Goal: Task Accomplishment & Management: Manage account settings

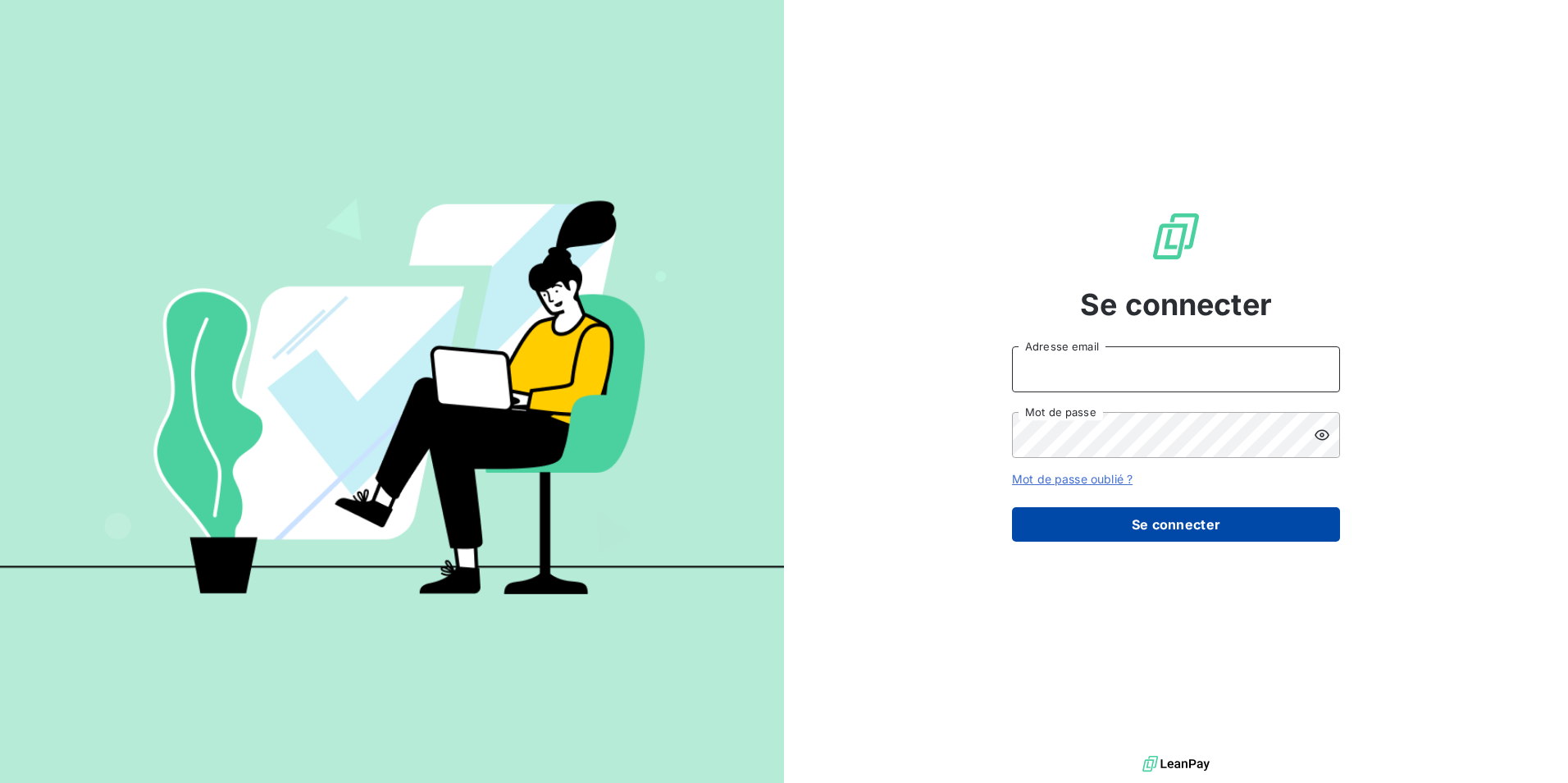
type input "[EMAIL_ADDRESS][DOMAIN_NAME]"
click at [1158, 534] on button "Se connecter" at bounding box center [1176, 524] width 328 height 35
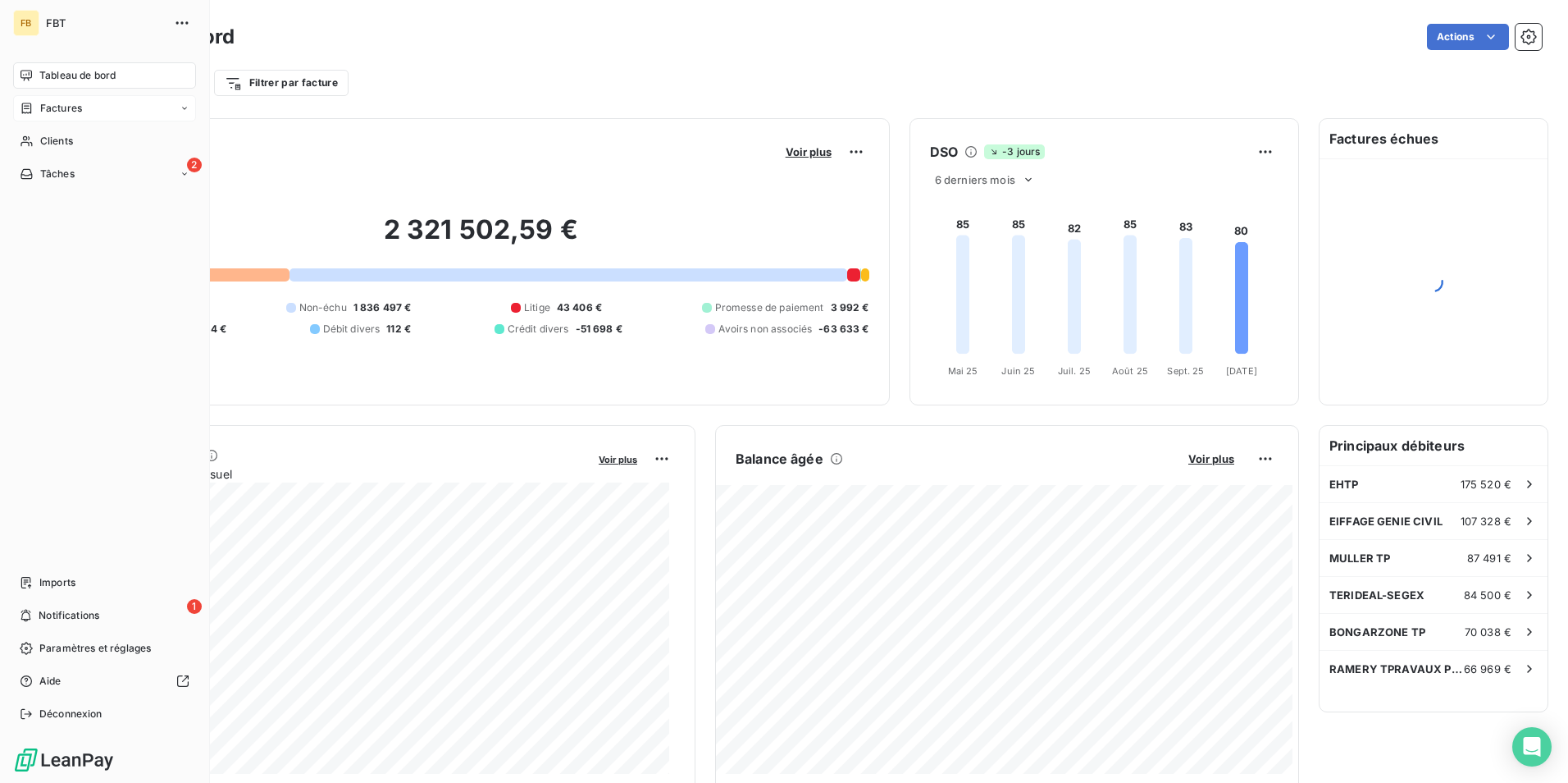
click at [101, 113] on div "Factures" at bounding box center [104, 108] width 183 height 26
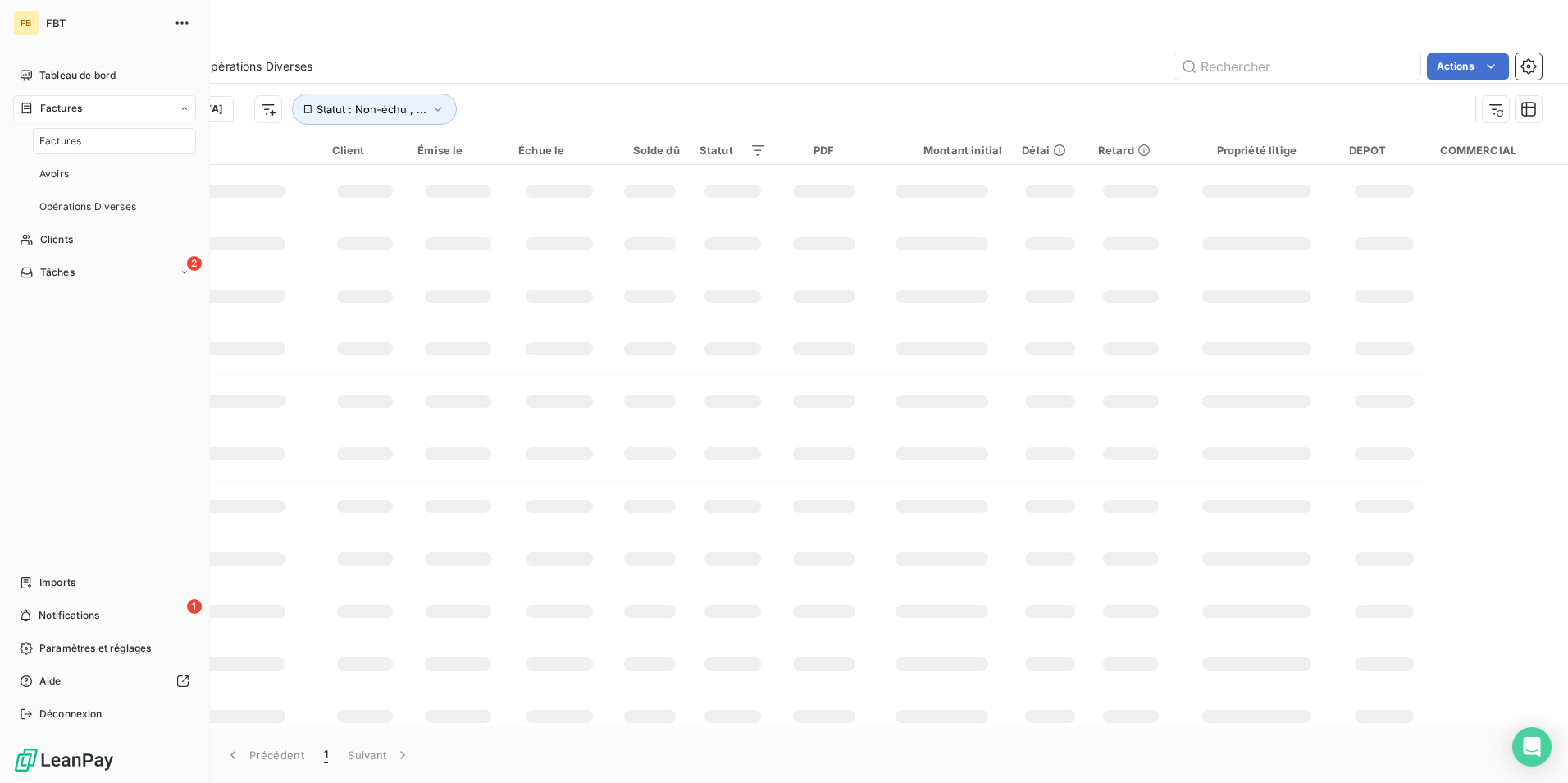
click at [96, 139] on div "Factures" at bounding box center [115, 141] width 163 height 26
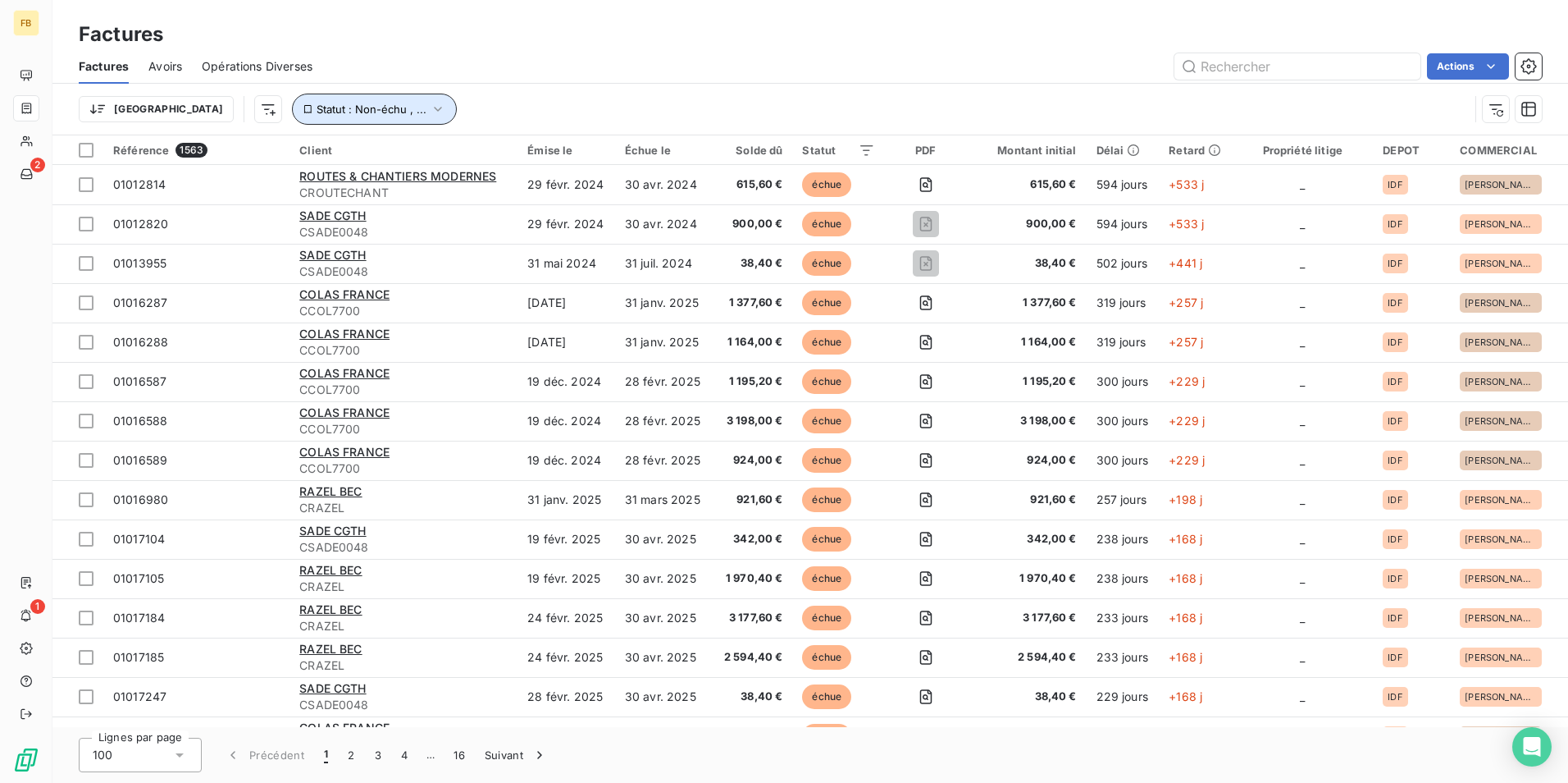
click at [361, 105] on button "Statut : Non-échu , ..." at bounding box center [375, 109] width 165 height 31
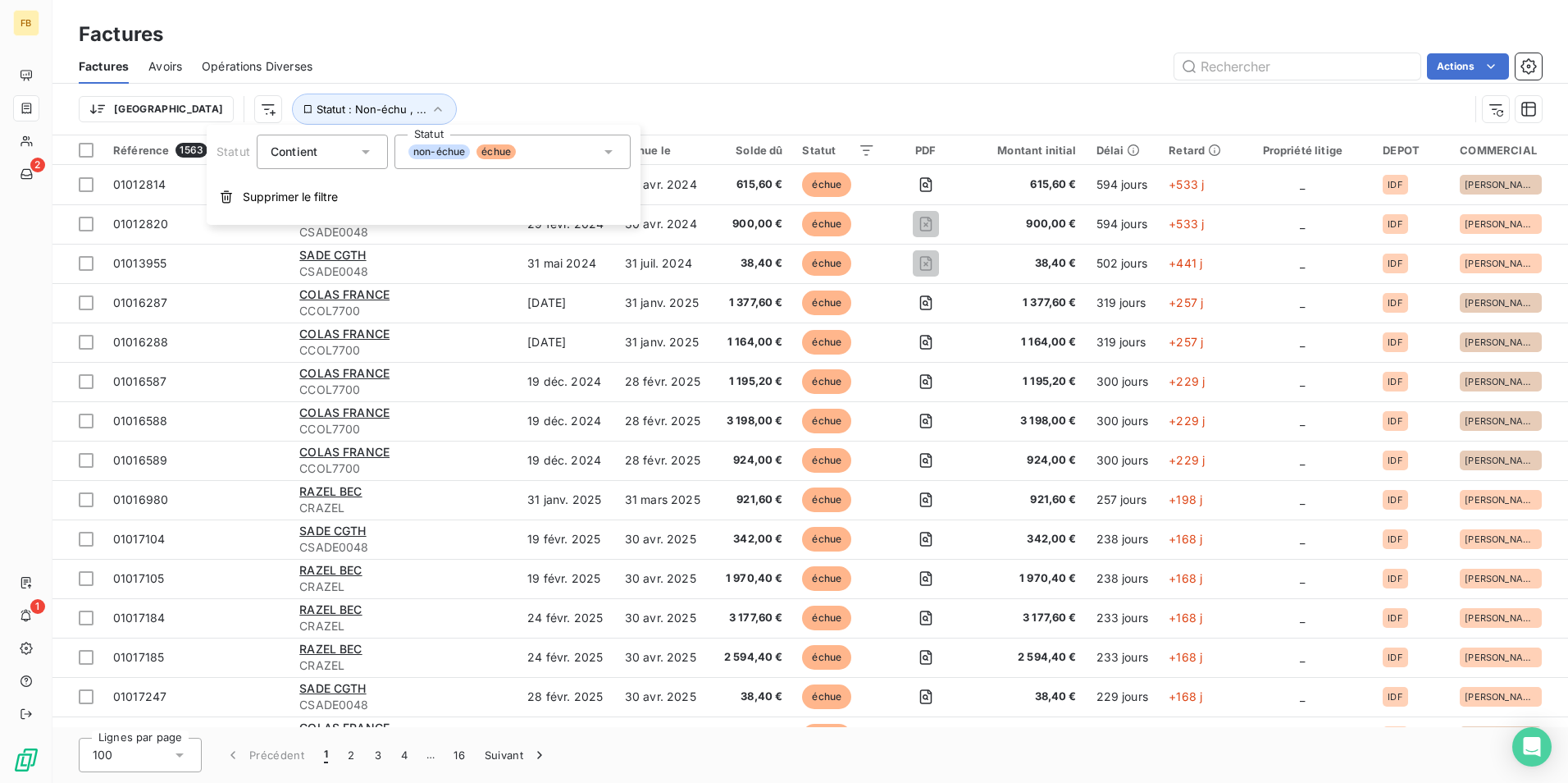
click at [589, 159] on div "non-échue échue" at bounding box center [512, 151] width 236 height 35
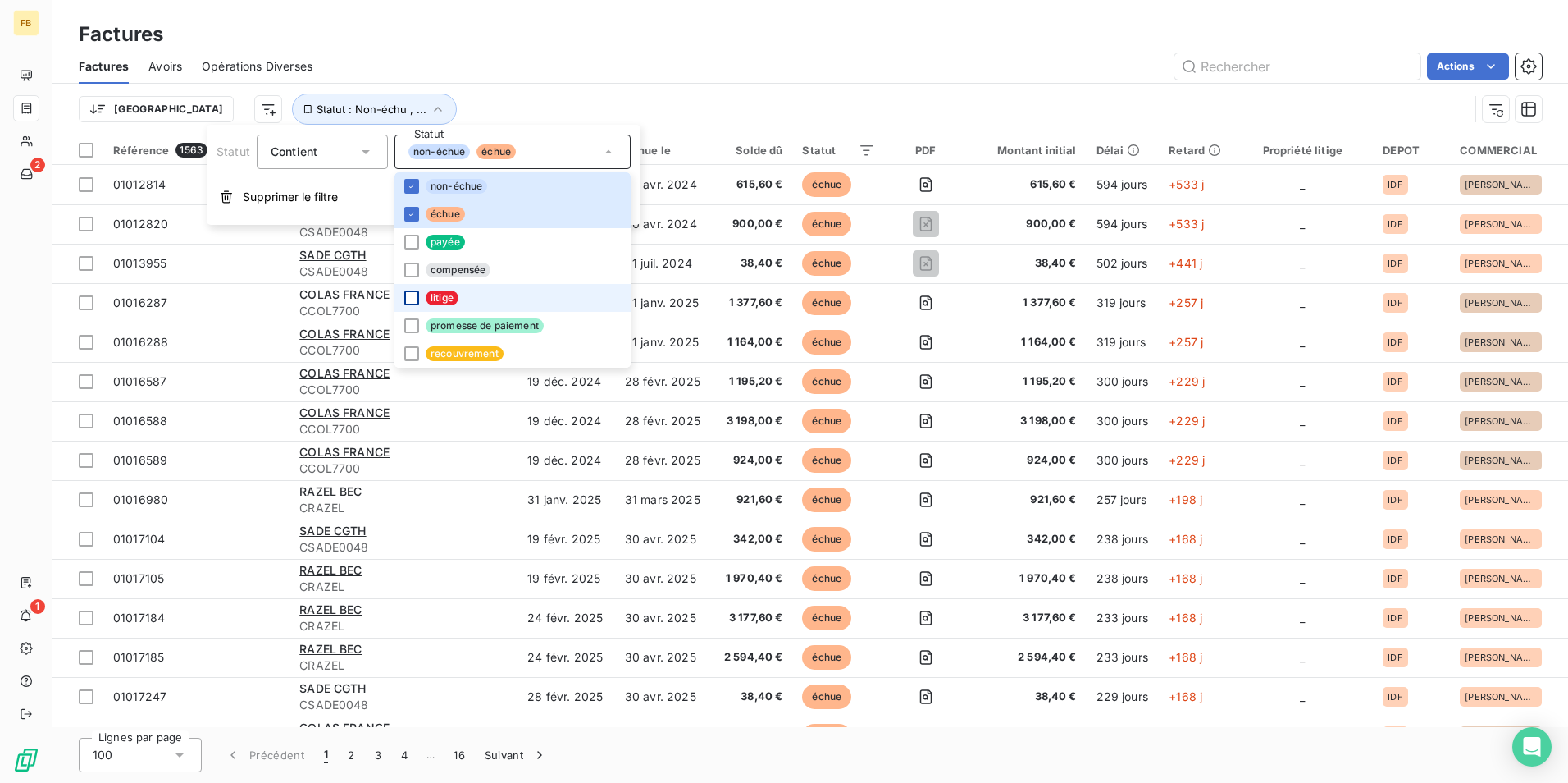
click at [414, 302] on li "litige" at bounding box center [512, 298] width 236 height 28
click at [410, 215] on icon at bounding box center [411, 214] width 5 height 3
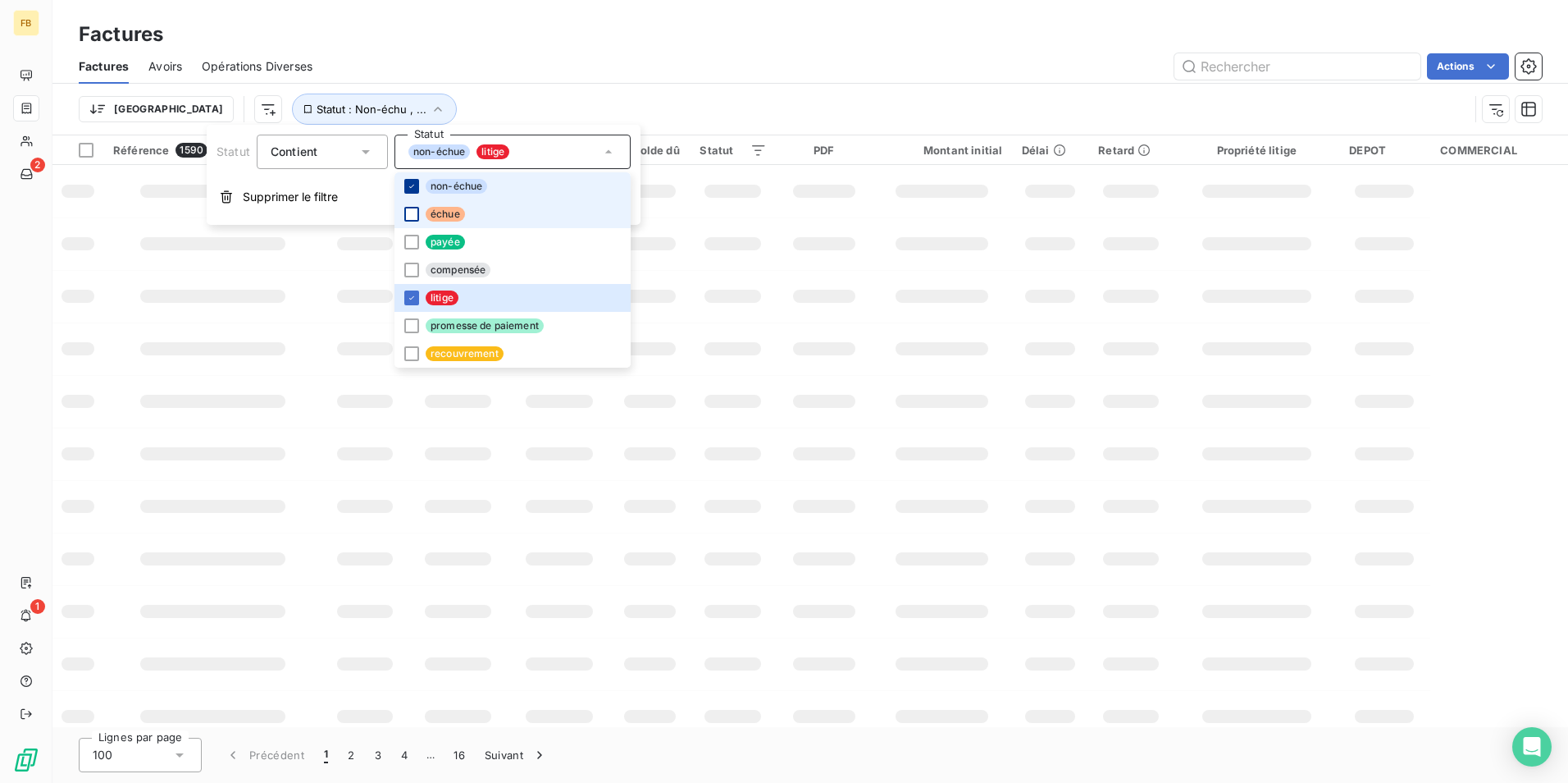
click at [409, 191] on div at bounding box center [411, 185] width 14 height 14
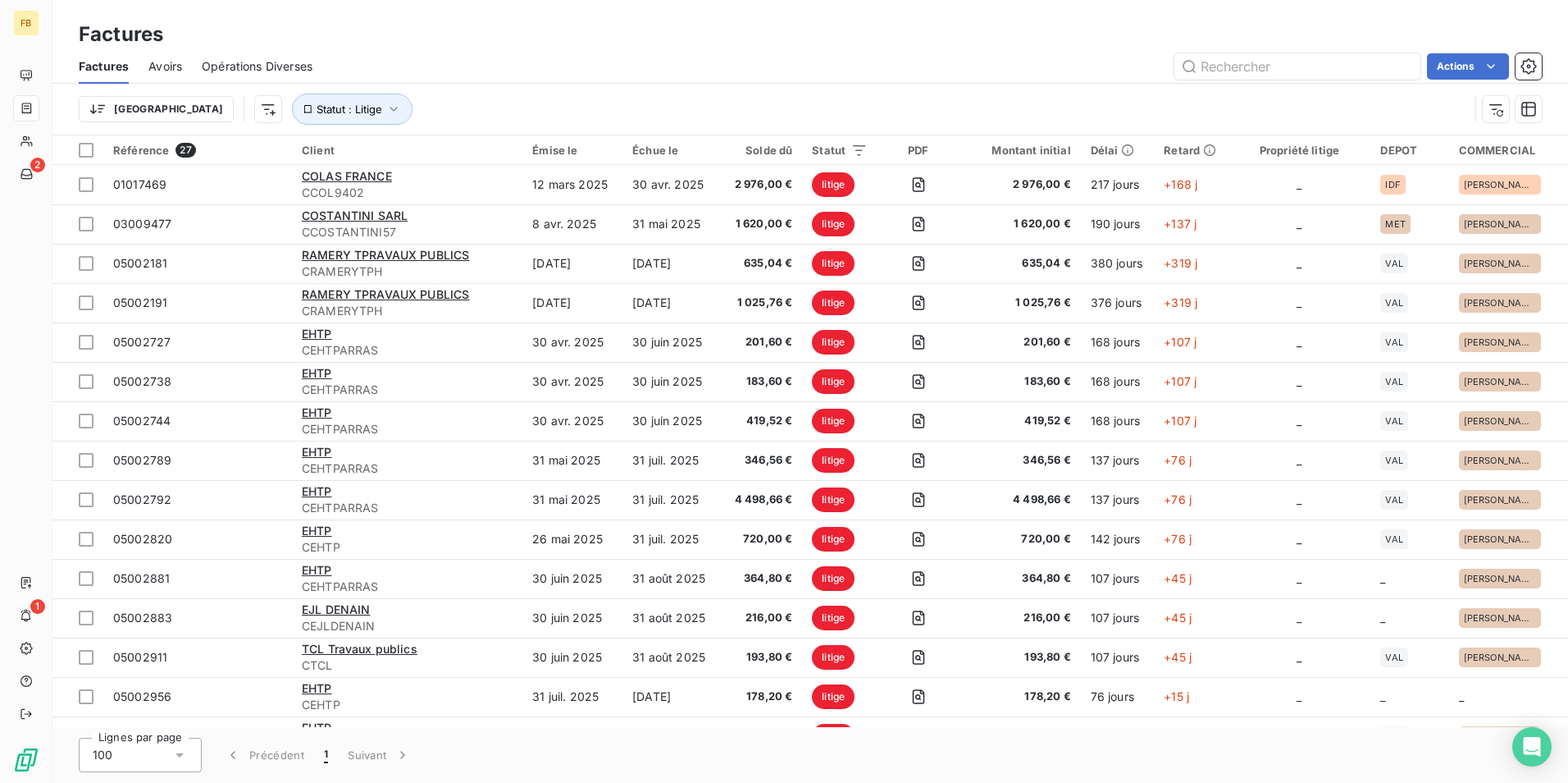
click at [580, 58] on div "Actions" at bounding box center [937, 66] width 1209 height 26
click at [173, 111] on html "FB 2 1 Factures Factures Avoirs Opérations Diverses Actions Trier Statut : Liti…" at bounding box center [784, 391] width 1568 height 783
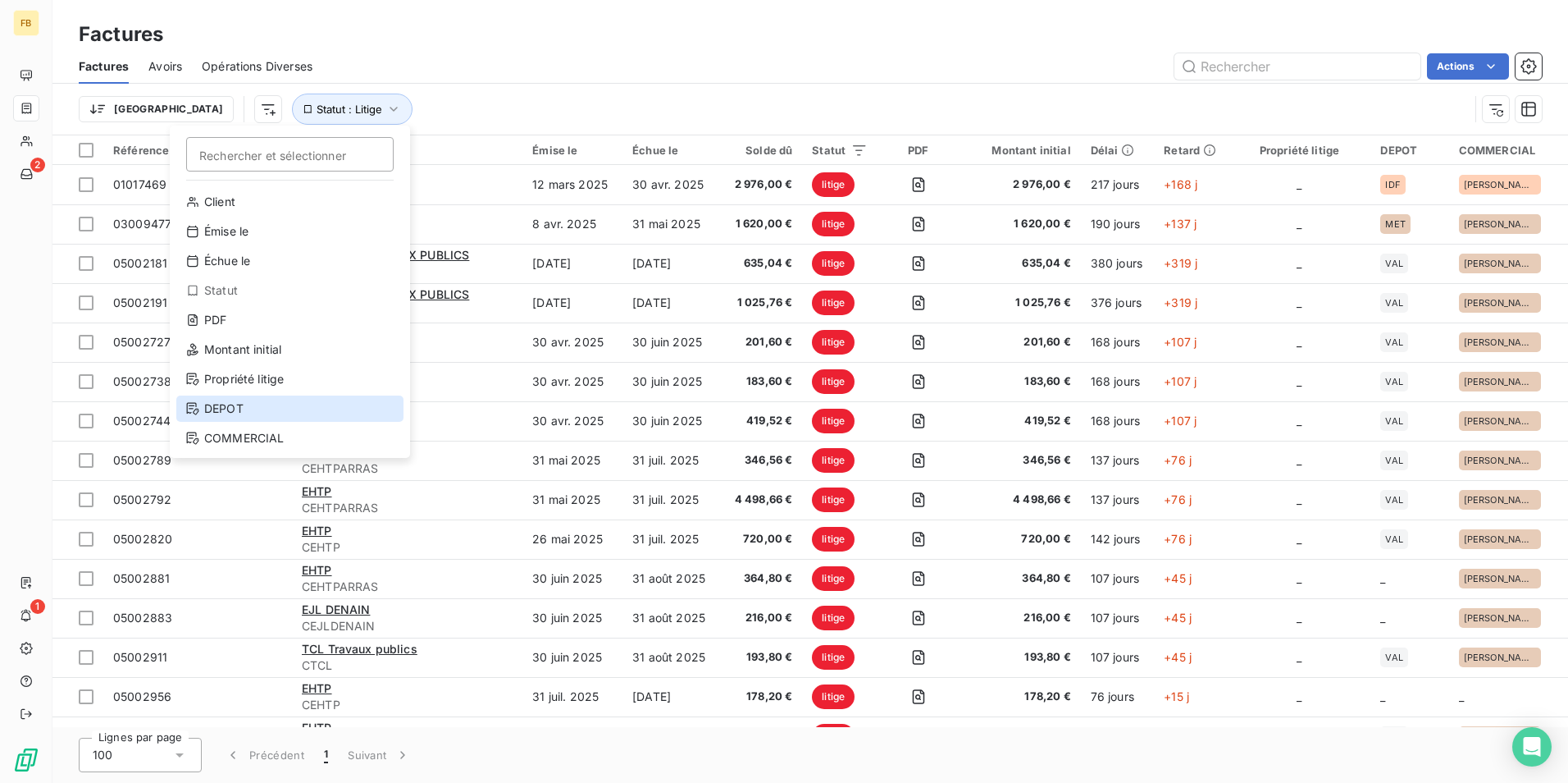
click at [252, 418] on div "DEPOT" at bounding box center [289, 408] width 227 height 26
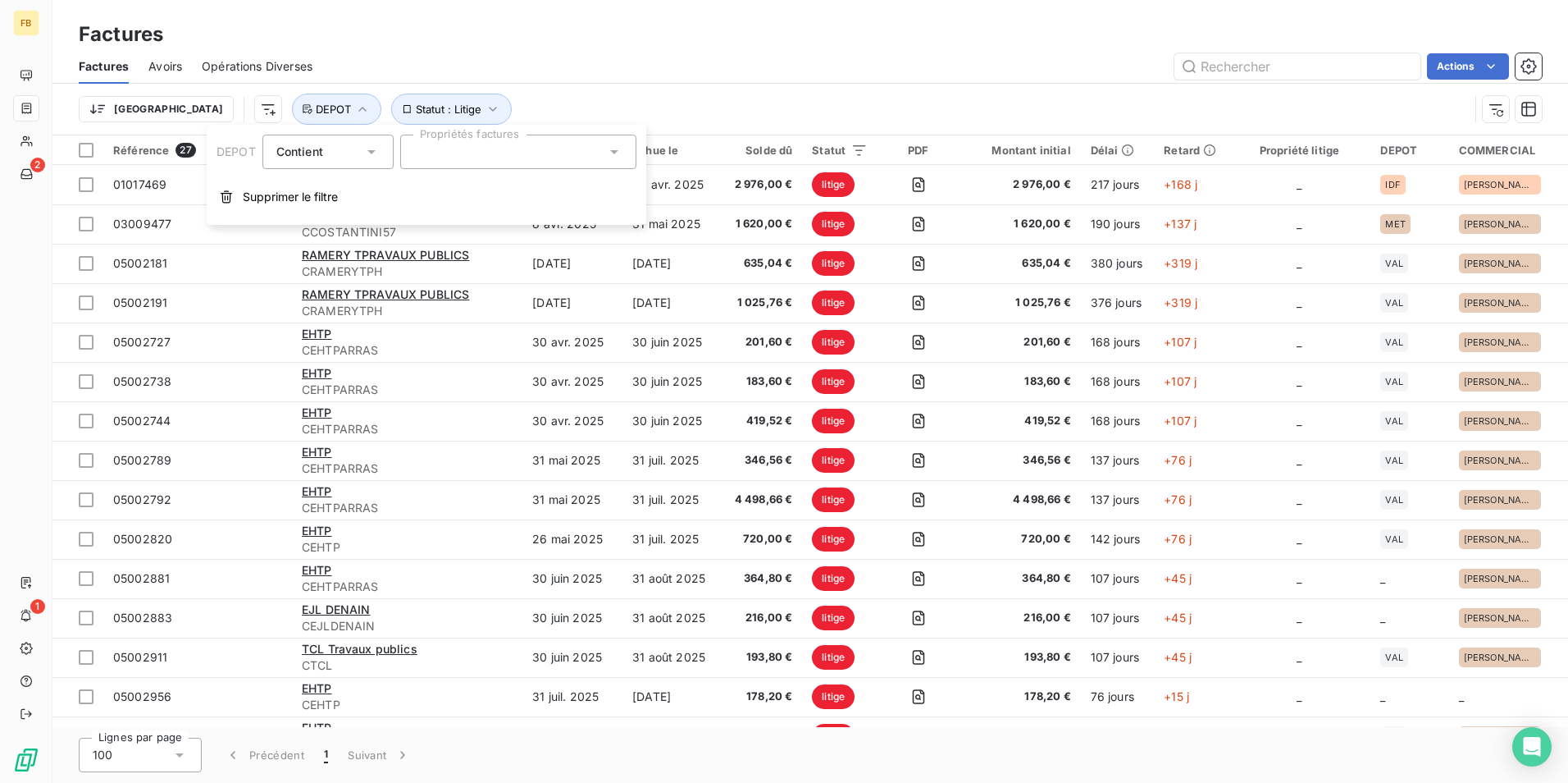
click at [459, 150] on div at bounding box center [518, 151] width 236 height 35
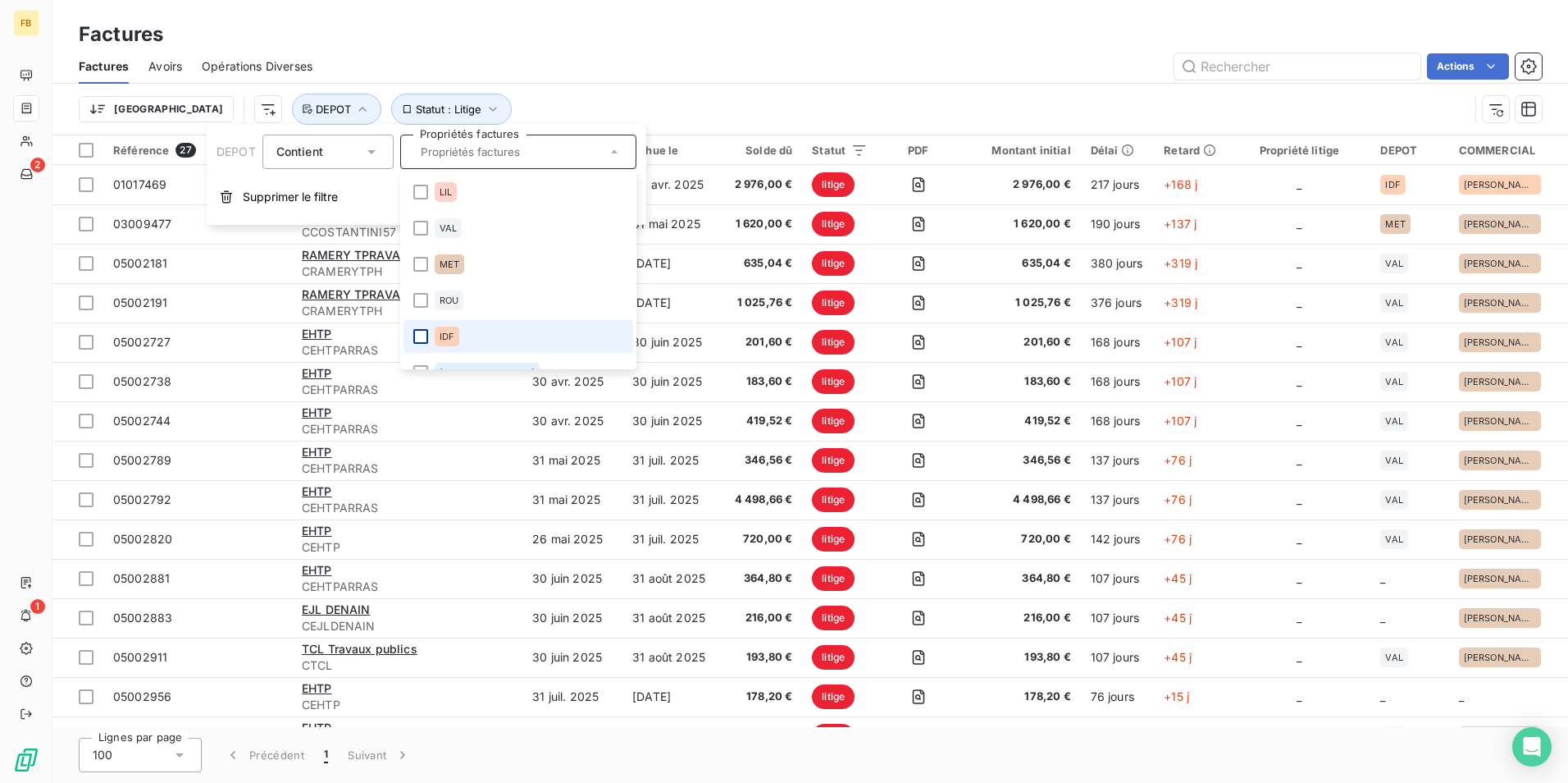
click at [422, 339] on div at bounding box center [420, 336] width 14 height 14
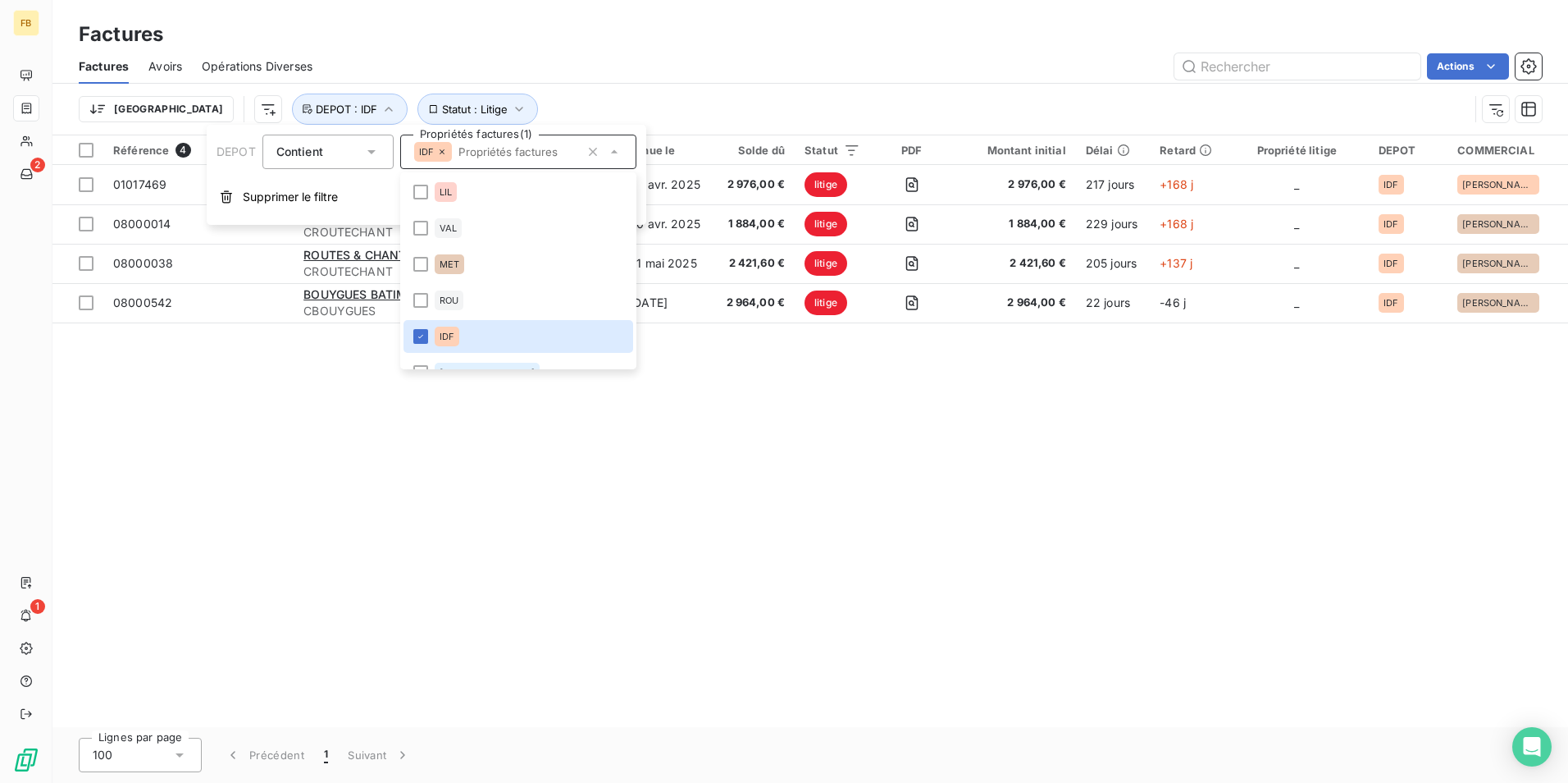
click at [693, 73] on div "Actions" at bounding box center [937, 66] width 1209 height 26
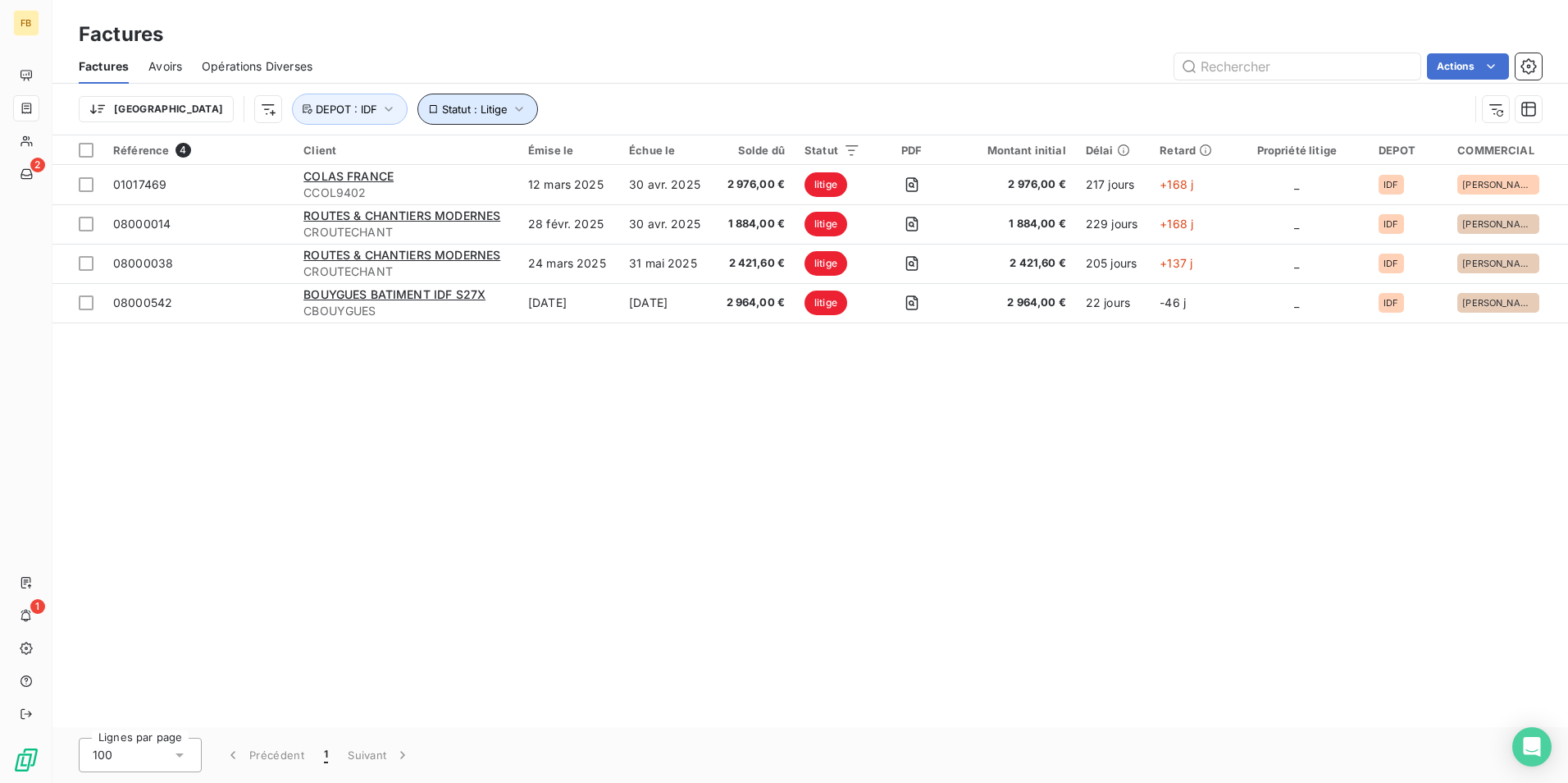
click at [445, 110] on button "Statut : Litige" at bounding box center [478, 109] width 121 height 31
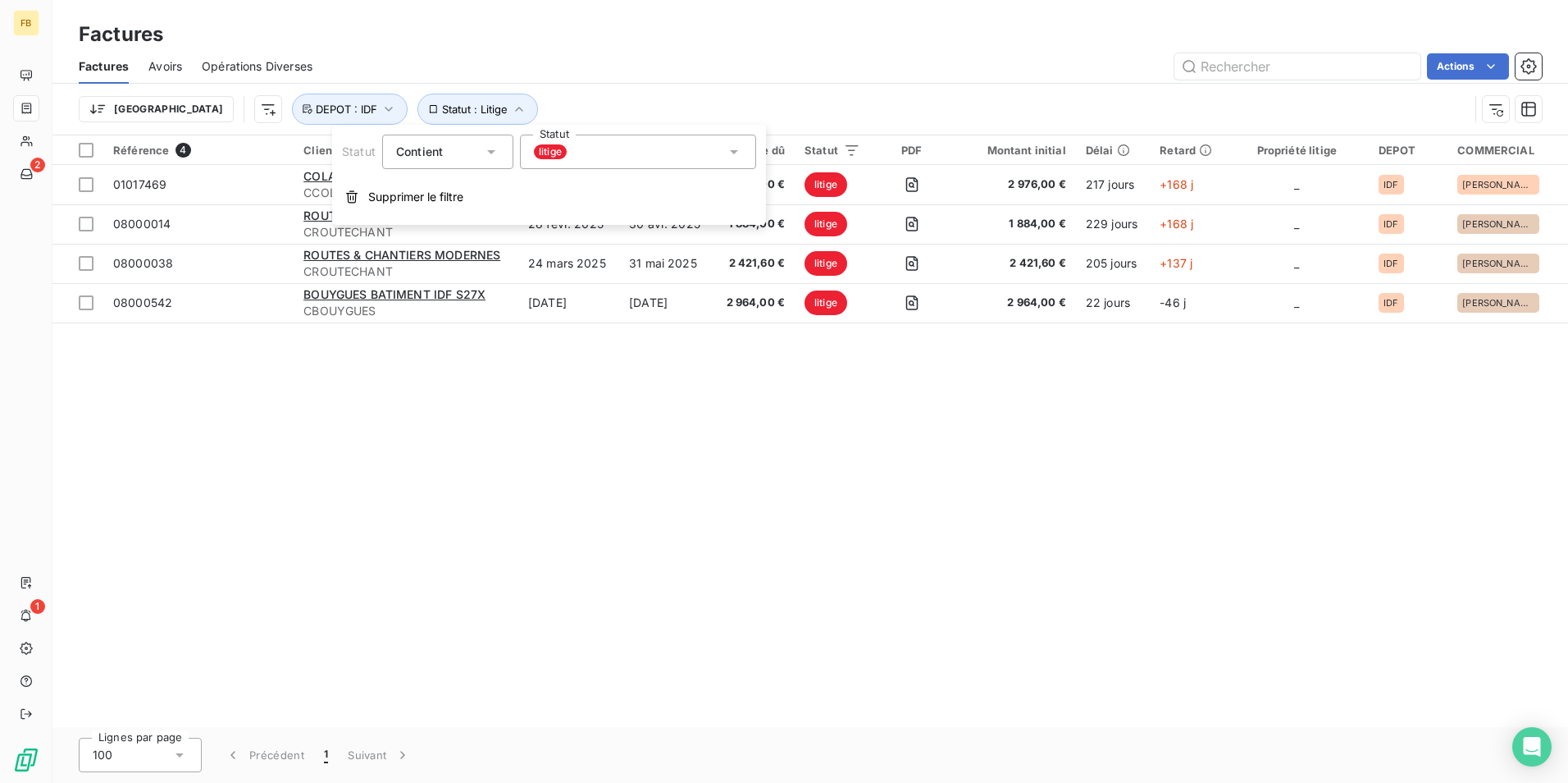
click at [567, 153] on div "litige" at bounding box center [638, 151] width 236 height 35
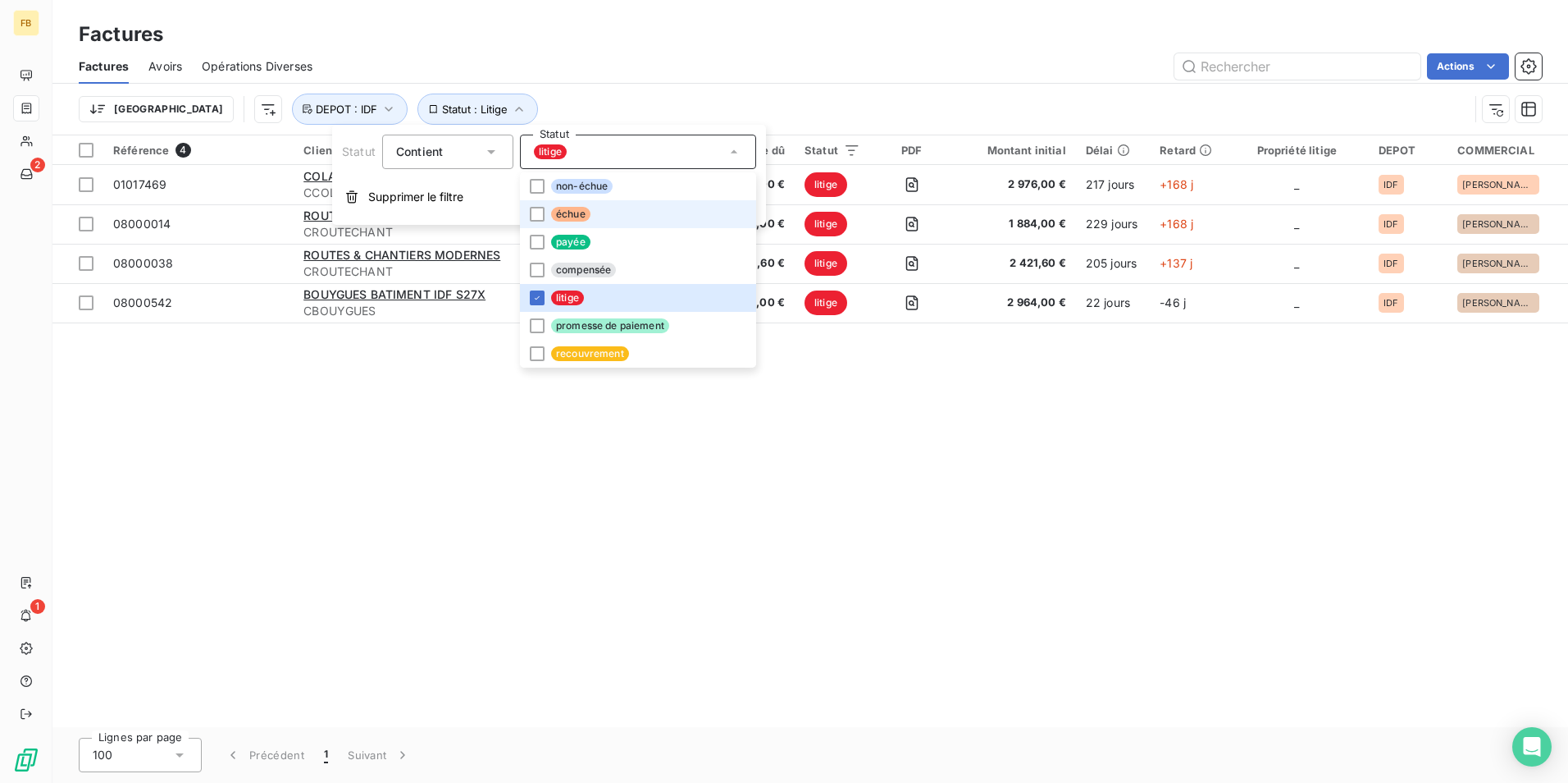
click at [567, 207] on span "échue" at bounding box center [570, 213] width 39 height 14
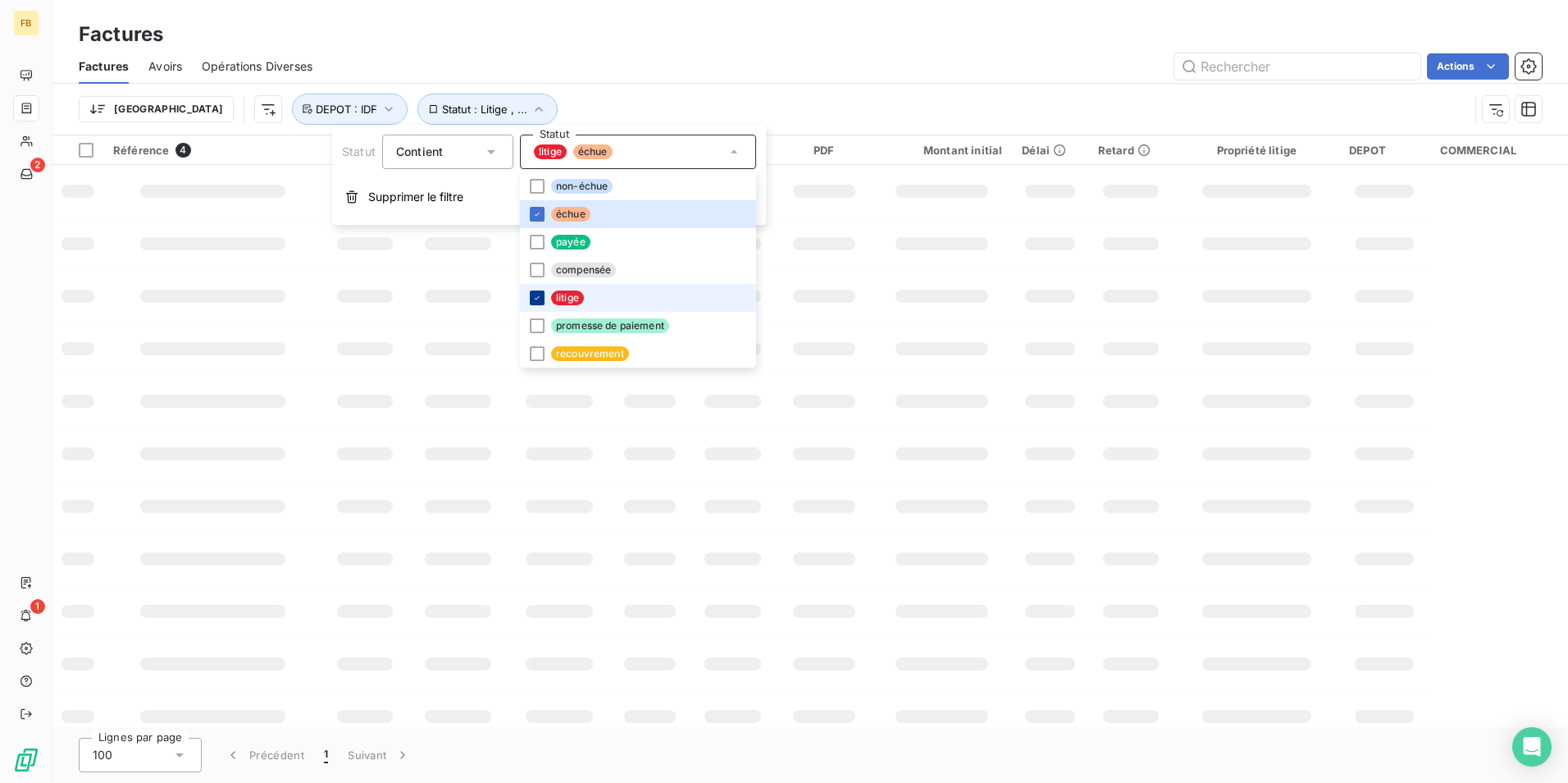
click at [536, 298] on icon at bounding box center [537, 298] width 5 height 3
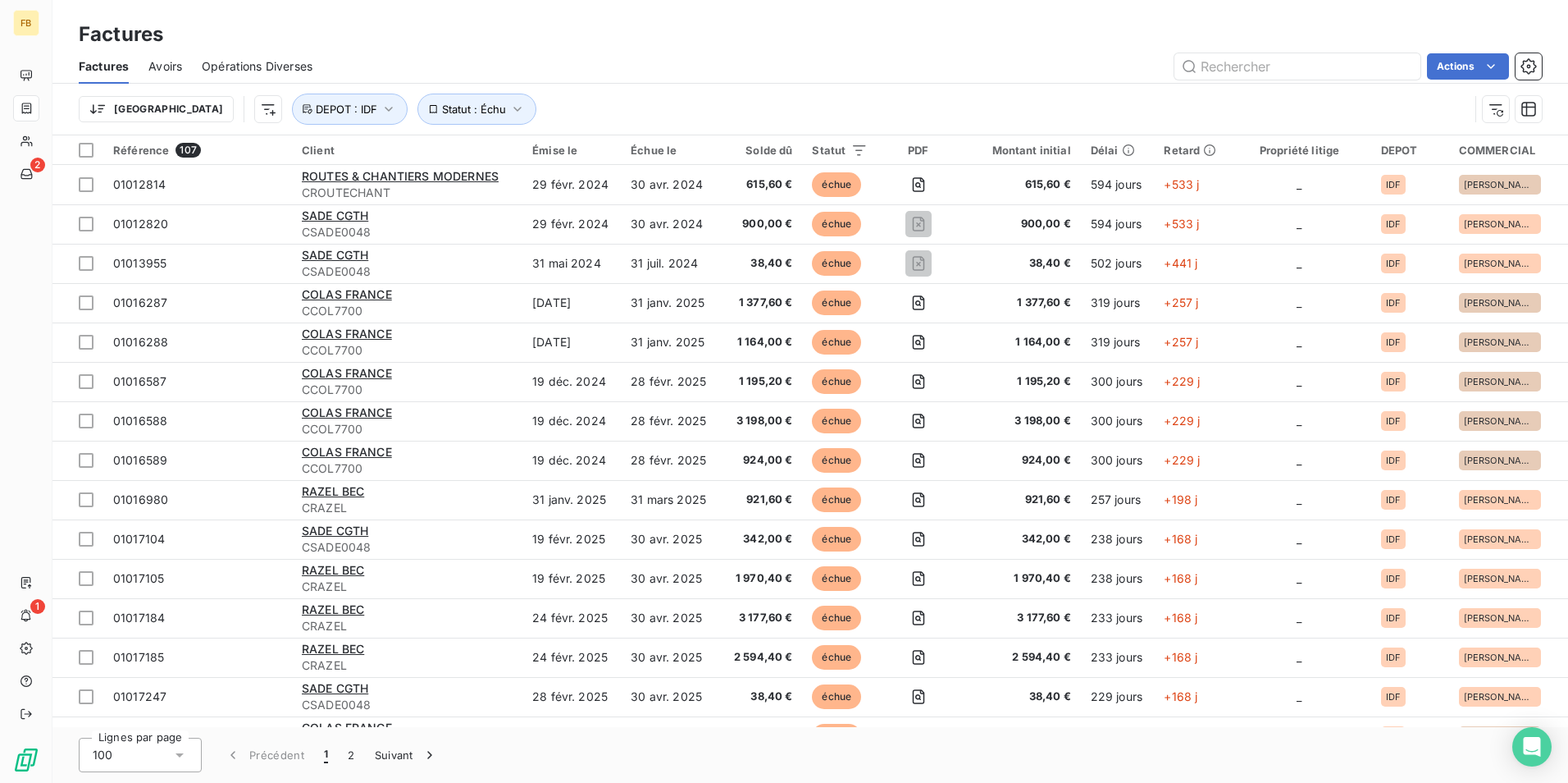
click at [595, 29] on div "Factures" at bounding box center [810, 34] width 1515 height 30
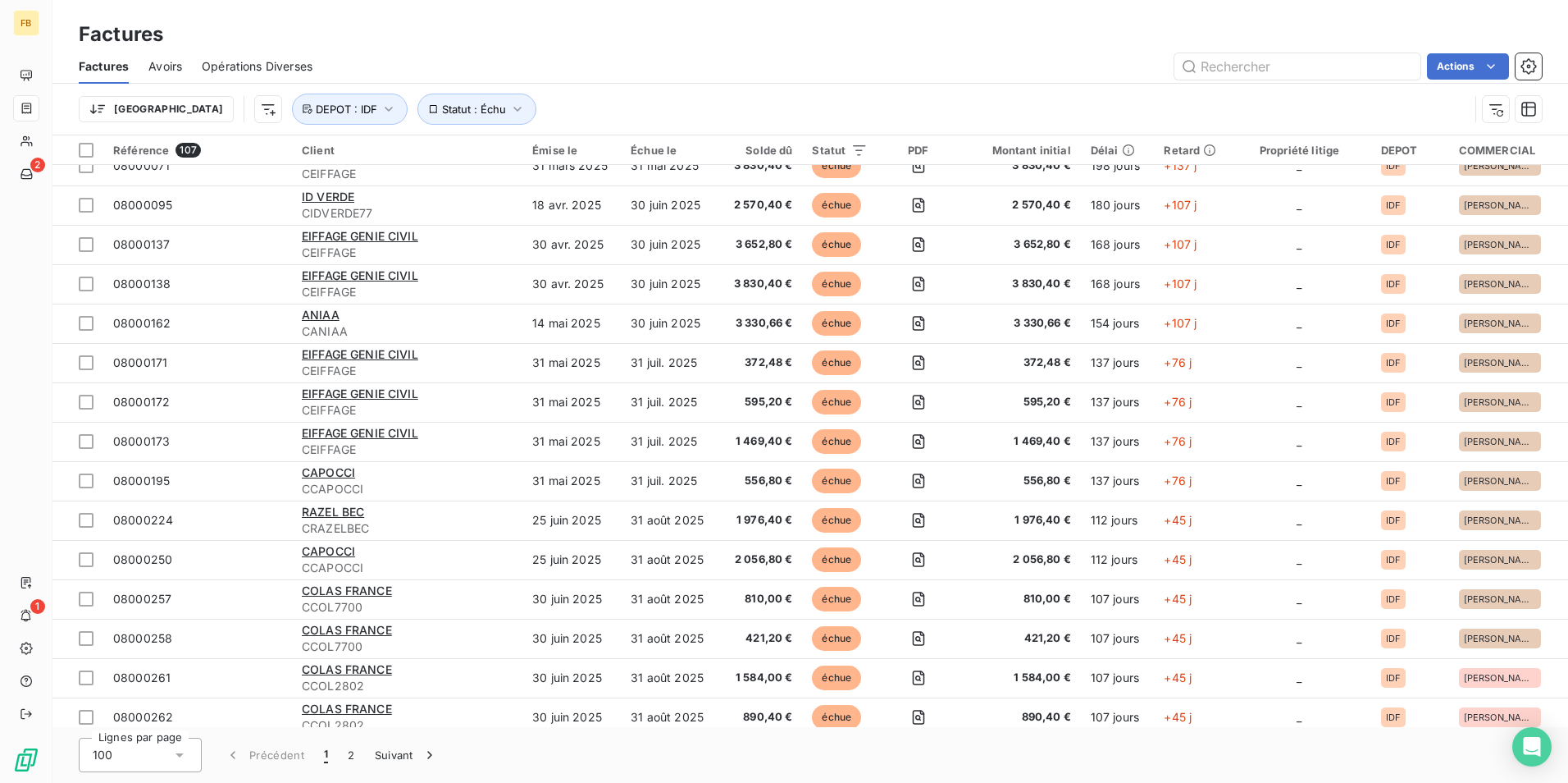
scroll to position [2543, 0]
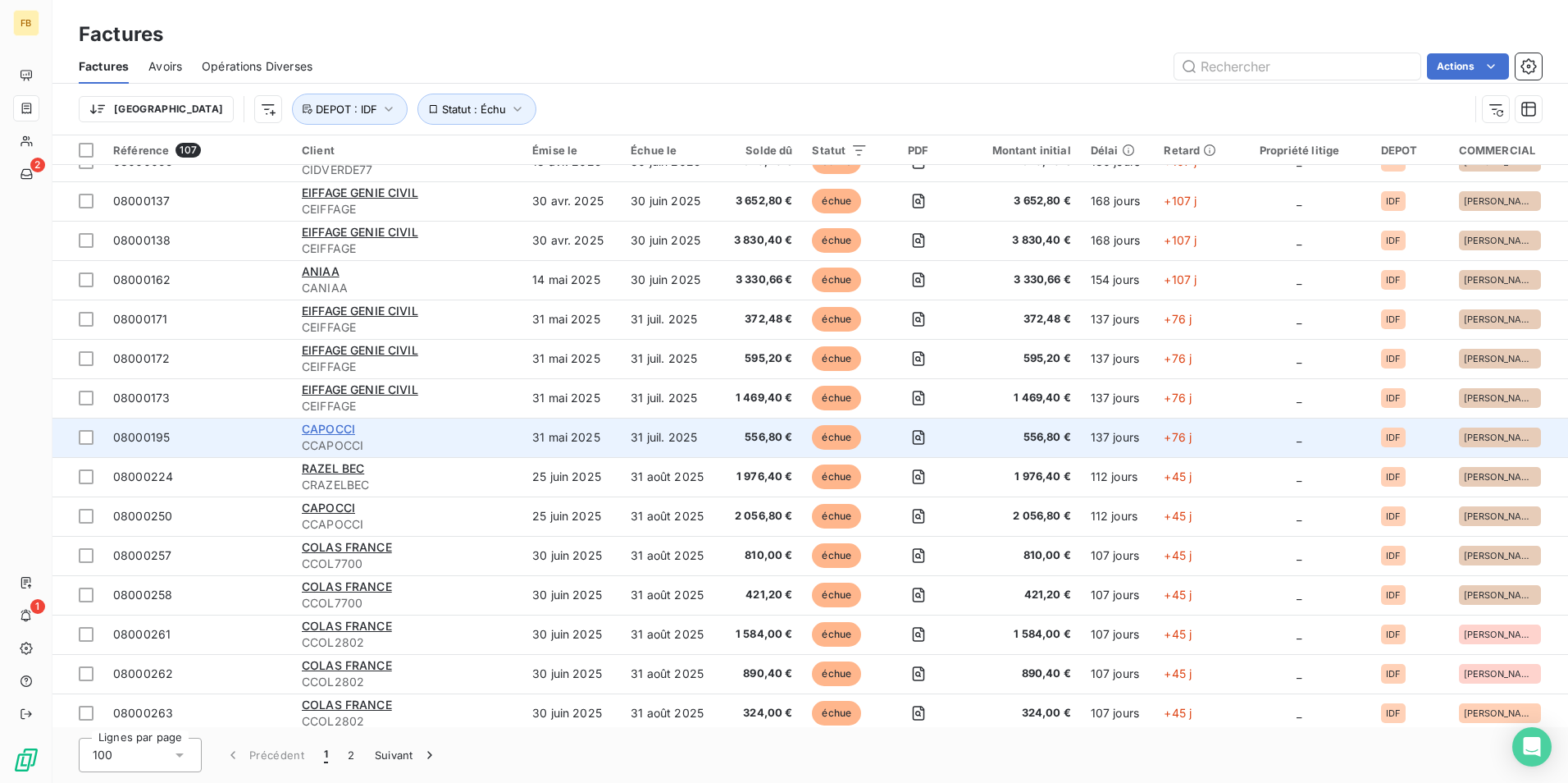
click at [343, 429] on span "CAPOCCI" at bounding box center [328, 428] width 54 height 14
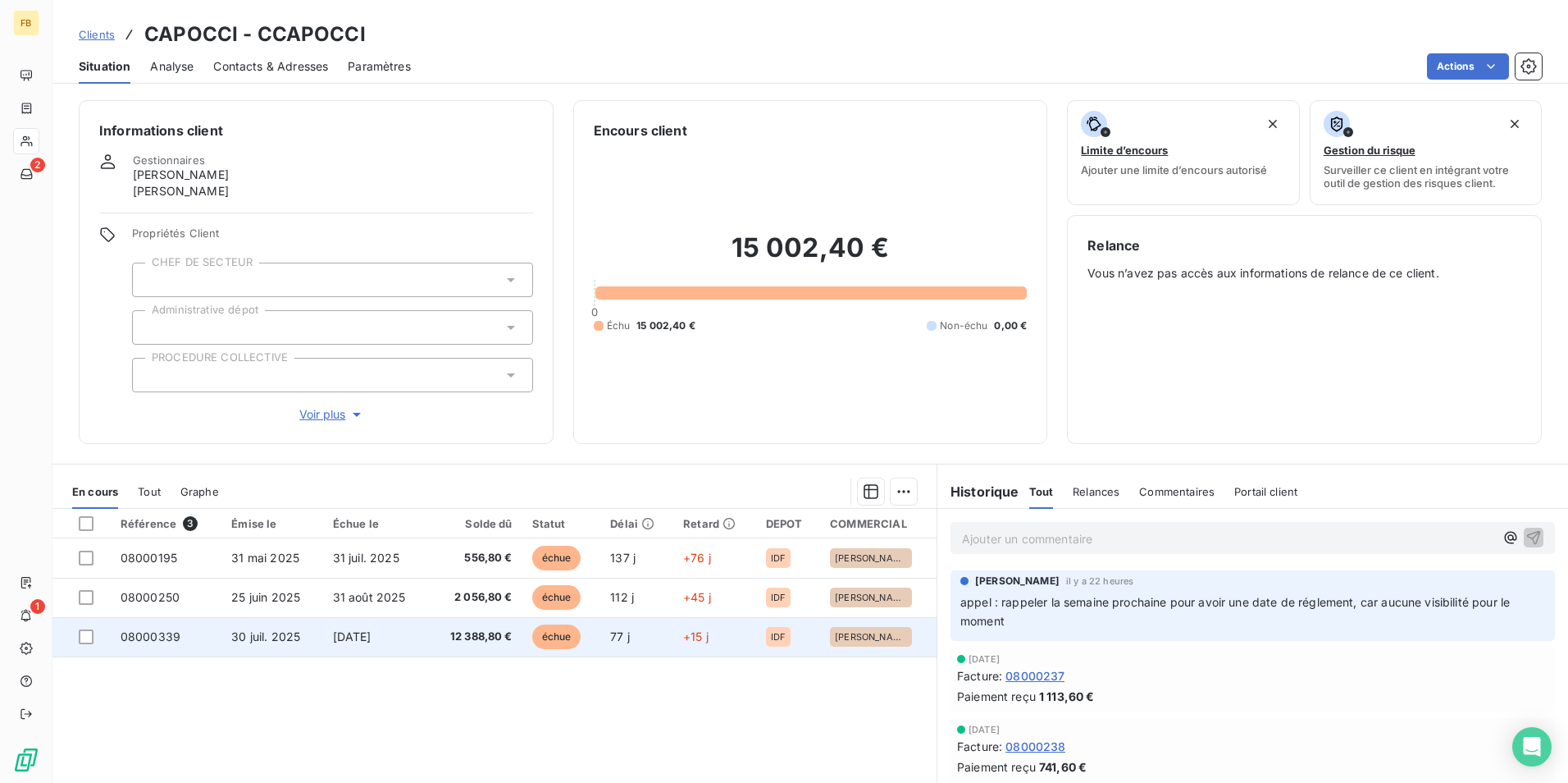
click at [354, 644] on td "[DATE]" at bounding box center [376, 637] width 105 height 39
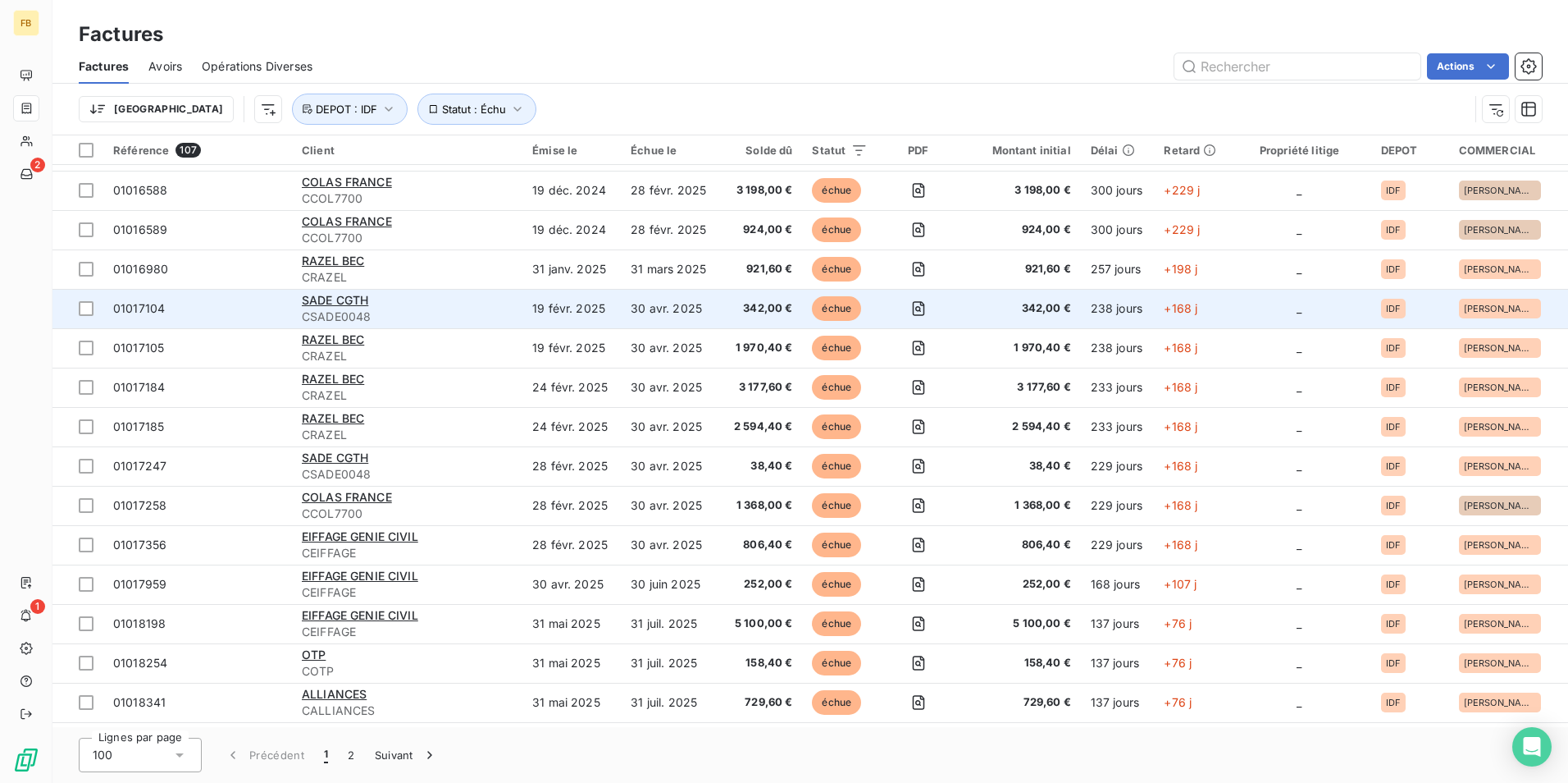
scroll to position [328, 0]
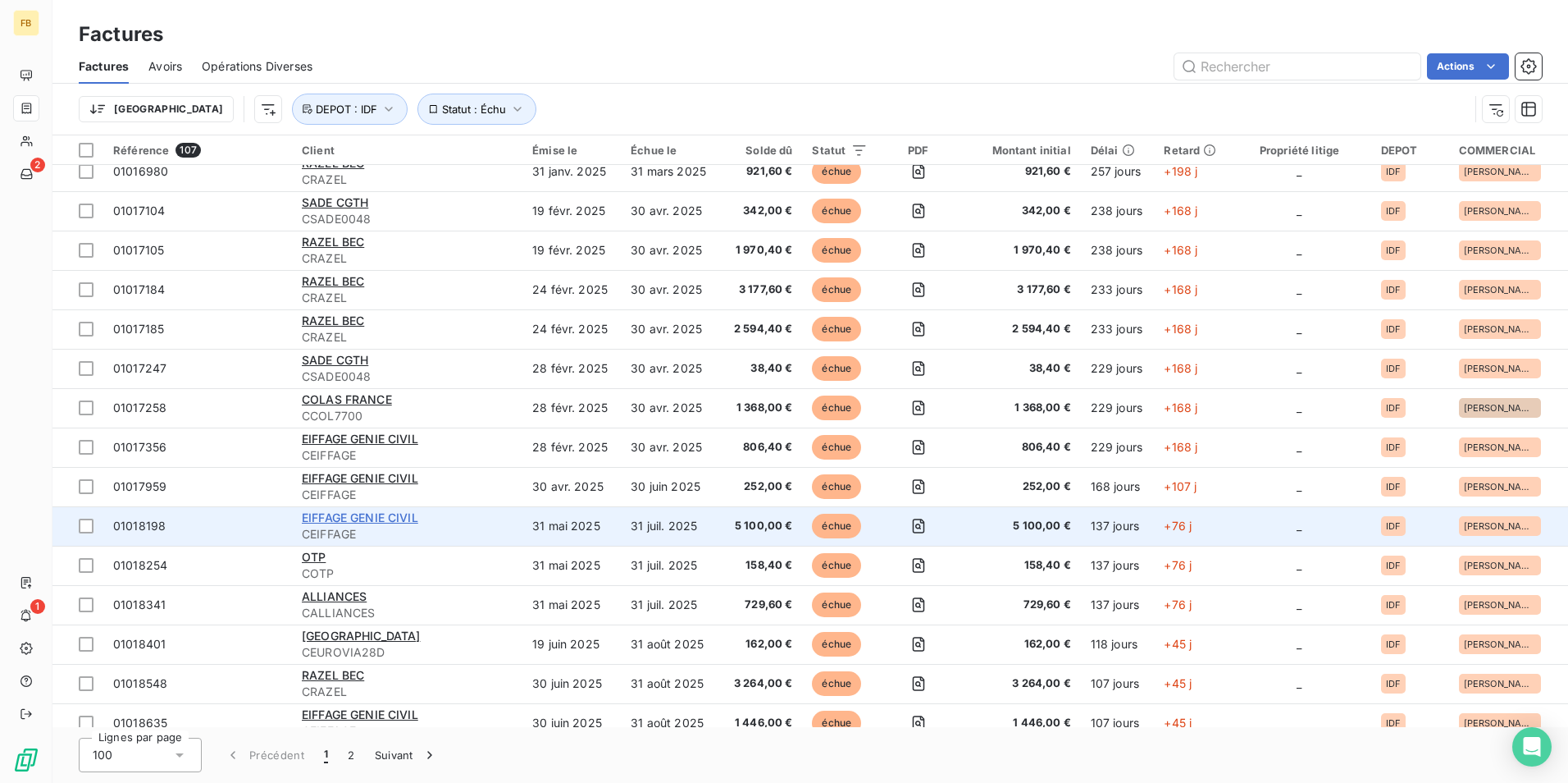
click at [375, 513] on span "EIFFAGE GENIE CIVIL" at bounding box center [359, 517] width 116 height 14
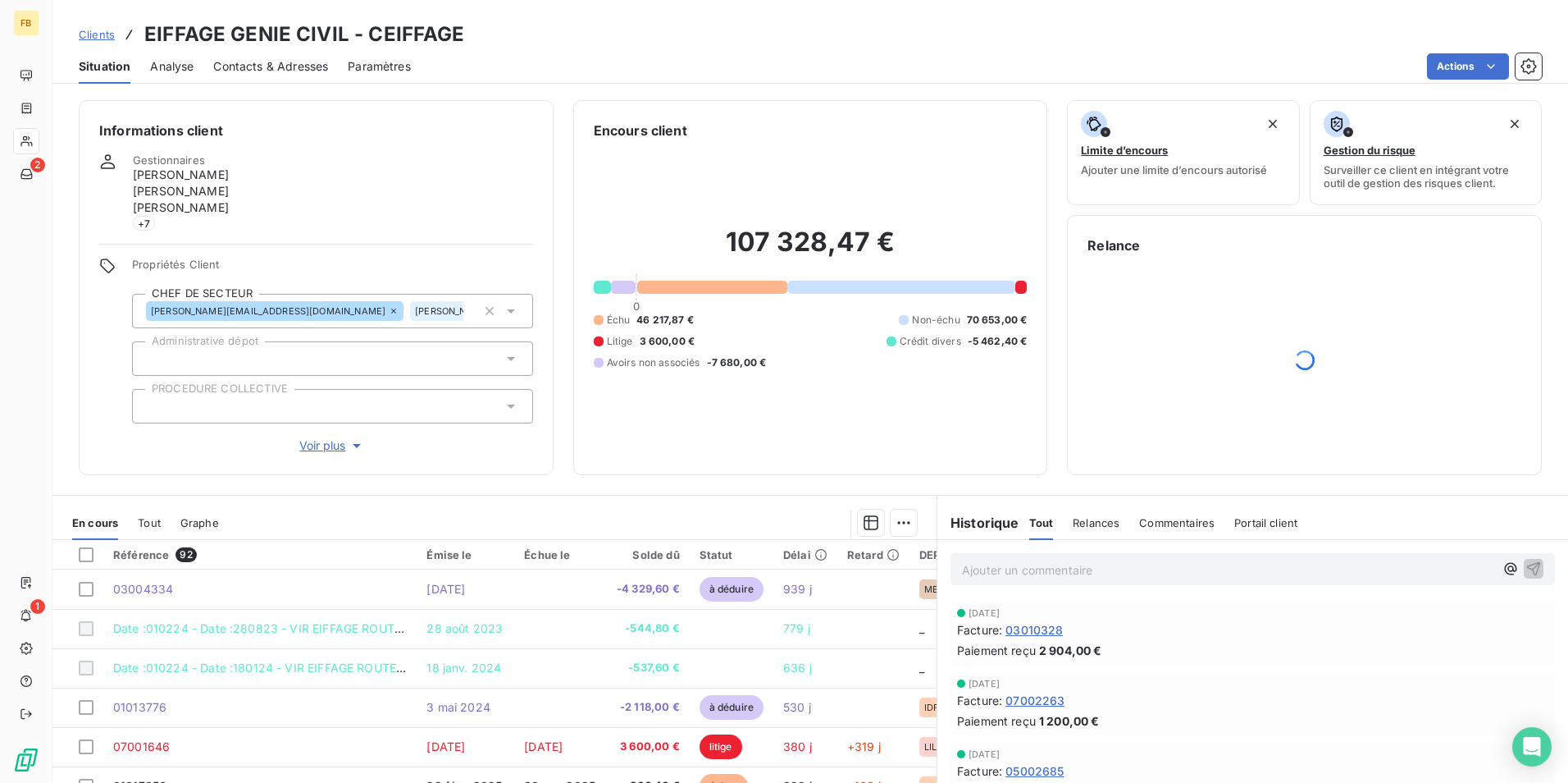
scroll to position [82, 0]
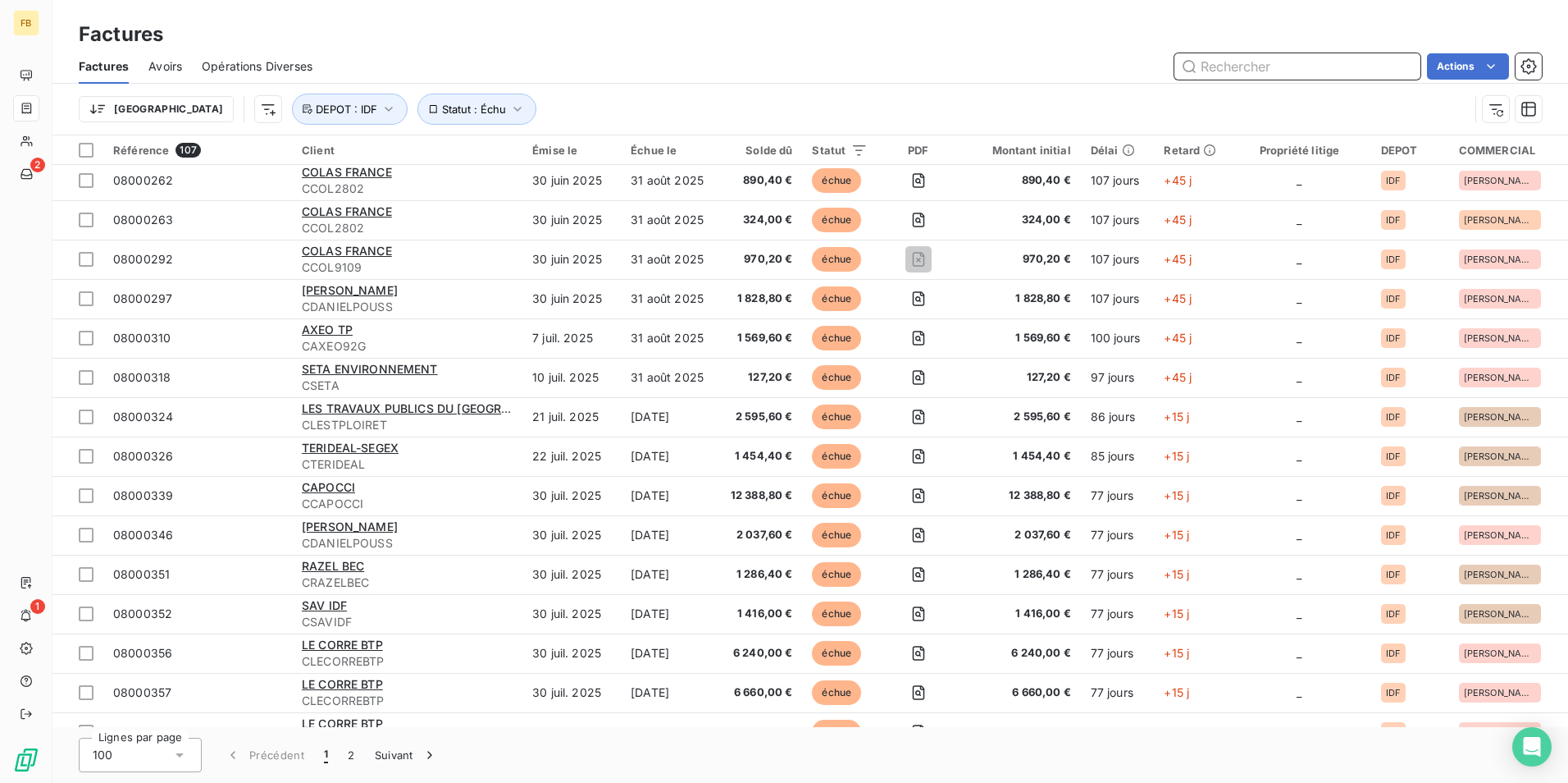
scroll to position [3118, 0]
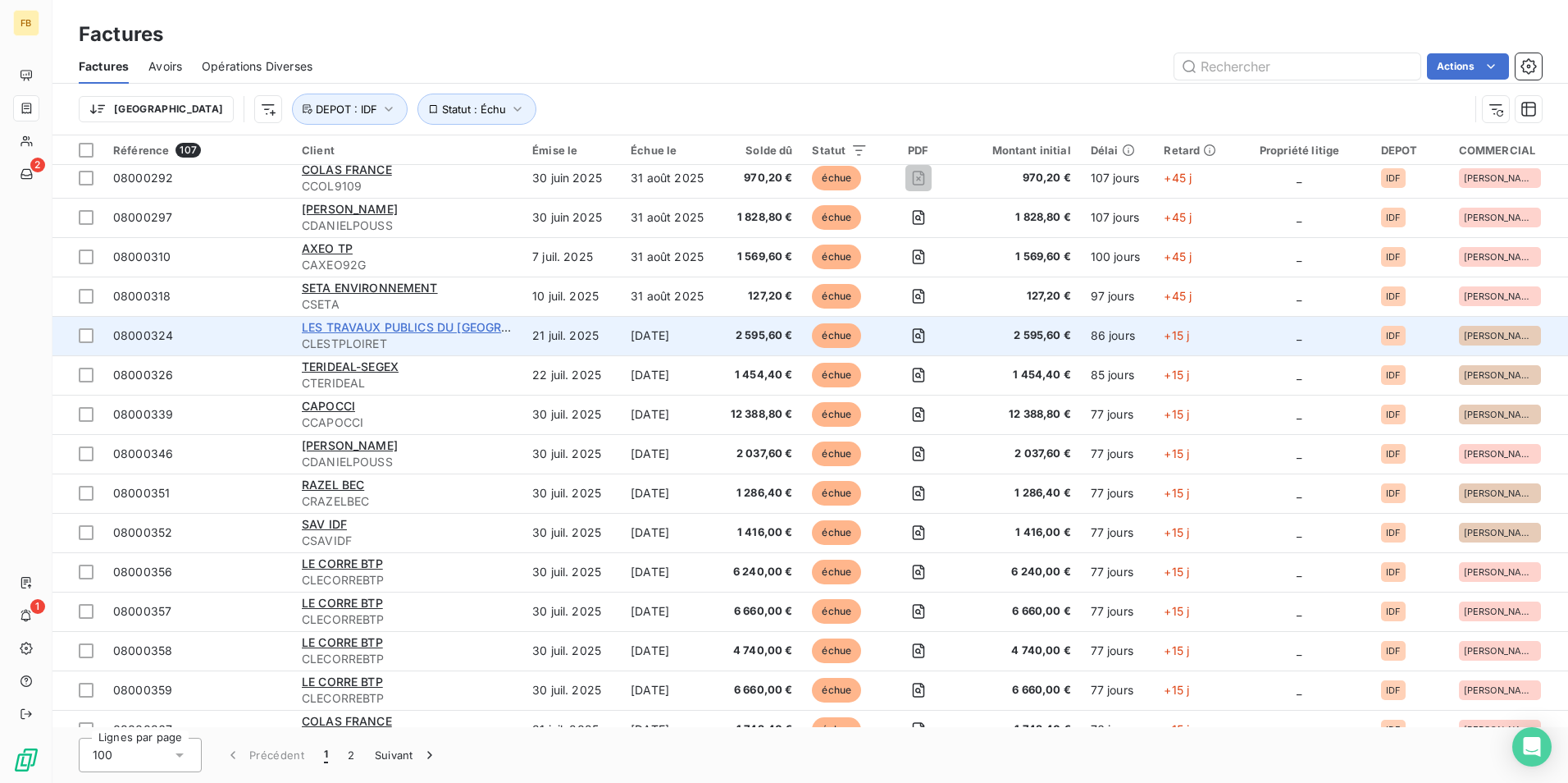
click at [401, 329] on span "LES TRAVAUX PUBLICS DU [GEOGRAPHIC_DATA]" at bounding box center [439, 326] width 274 height 14
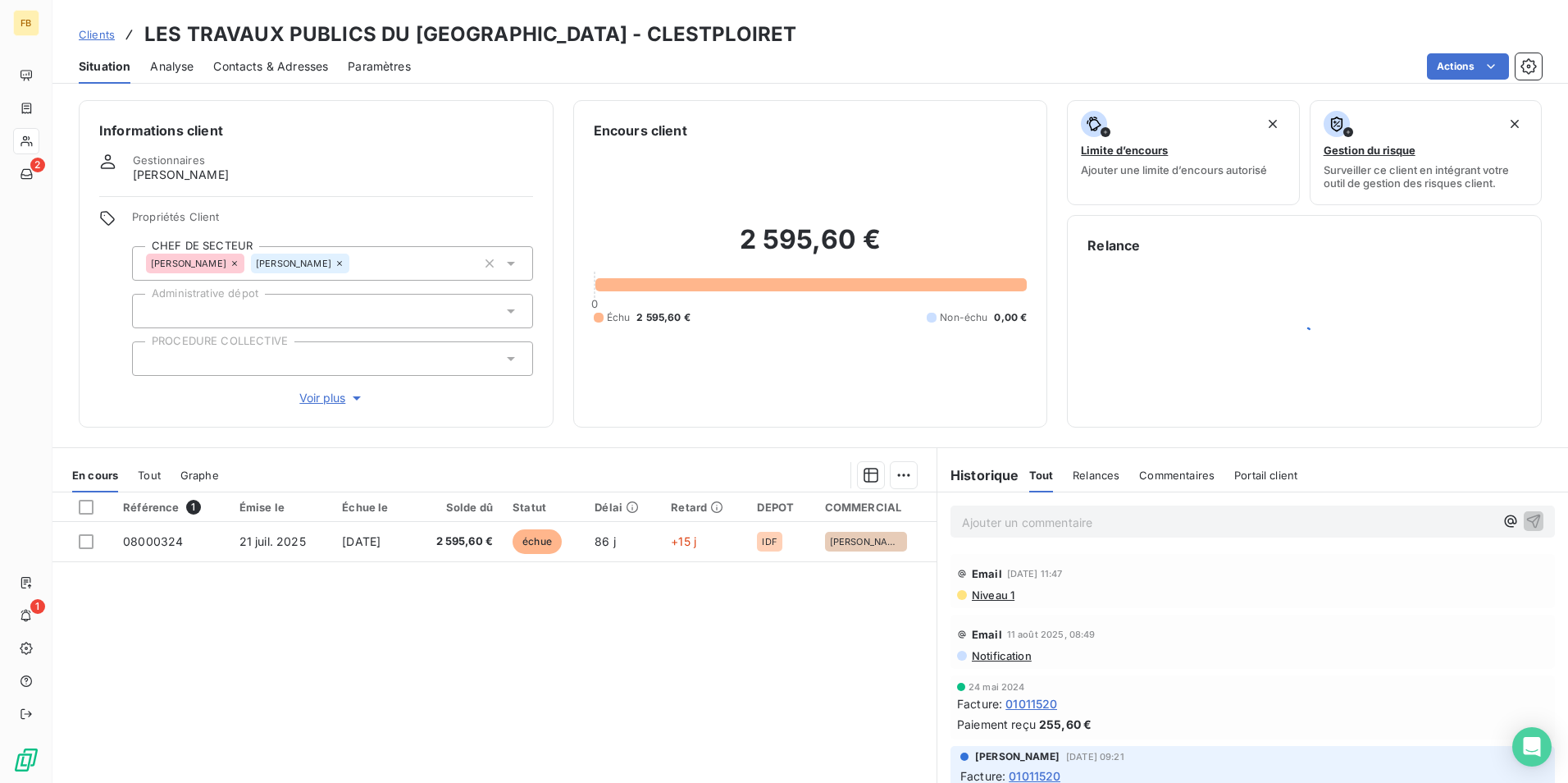
scroll to position [75, 0]
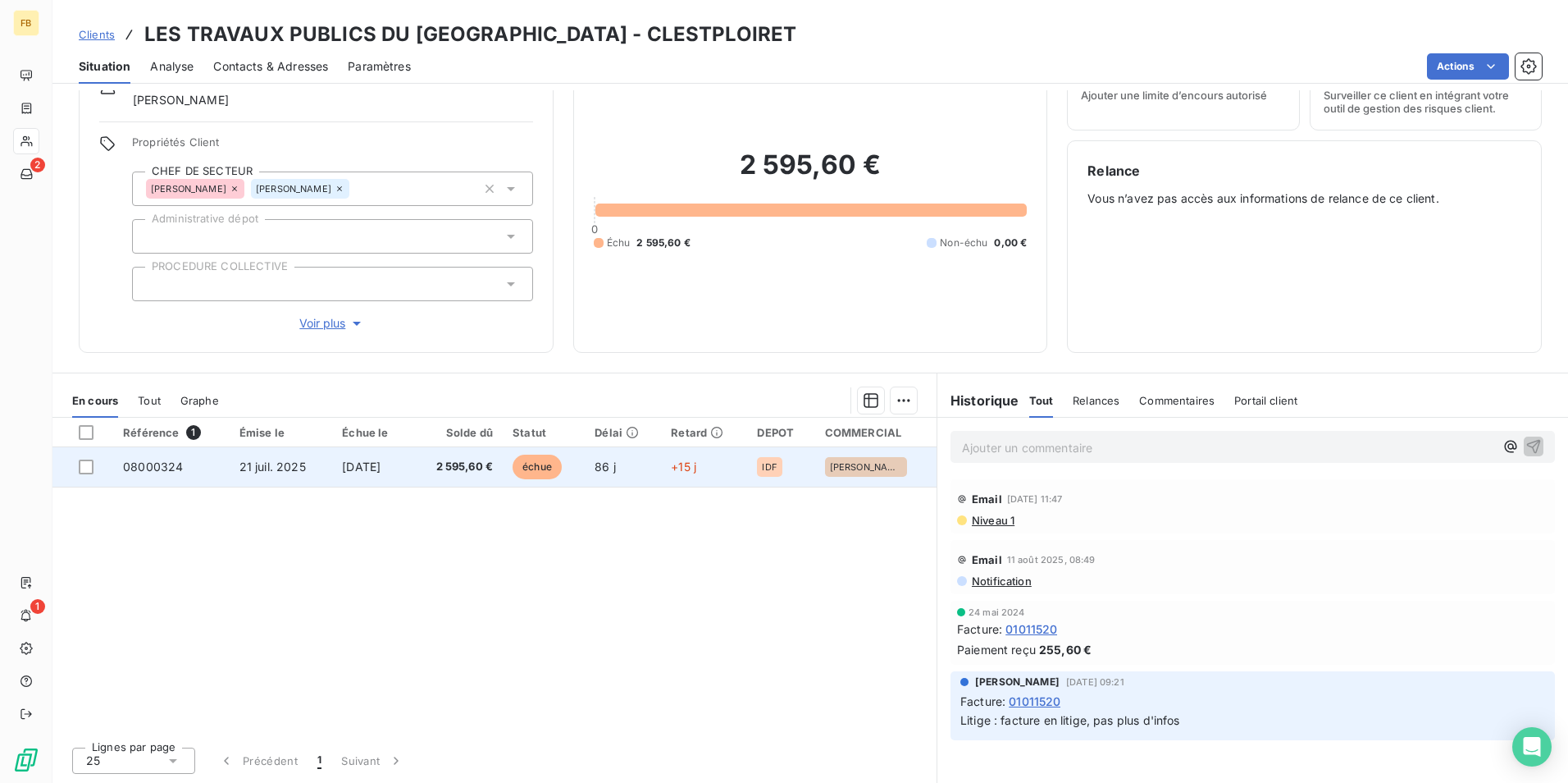
click at [352, 464] on span "[DATE]" at bounding box center [360, 466] width 38 height 14
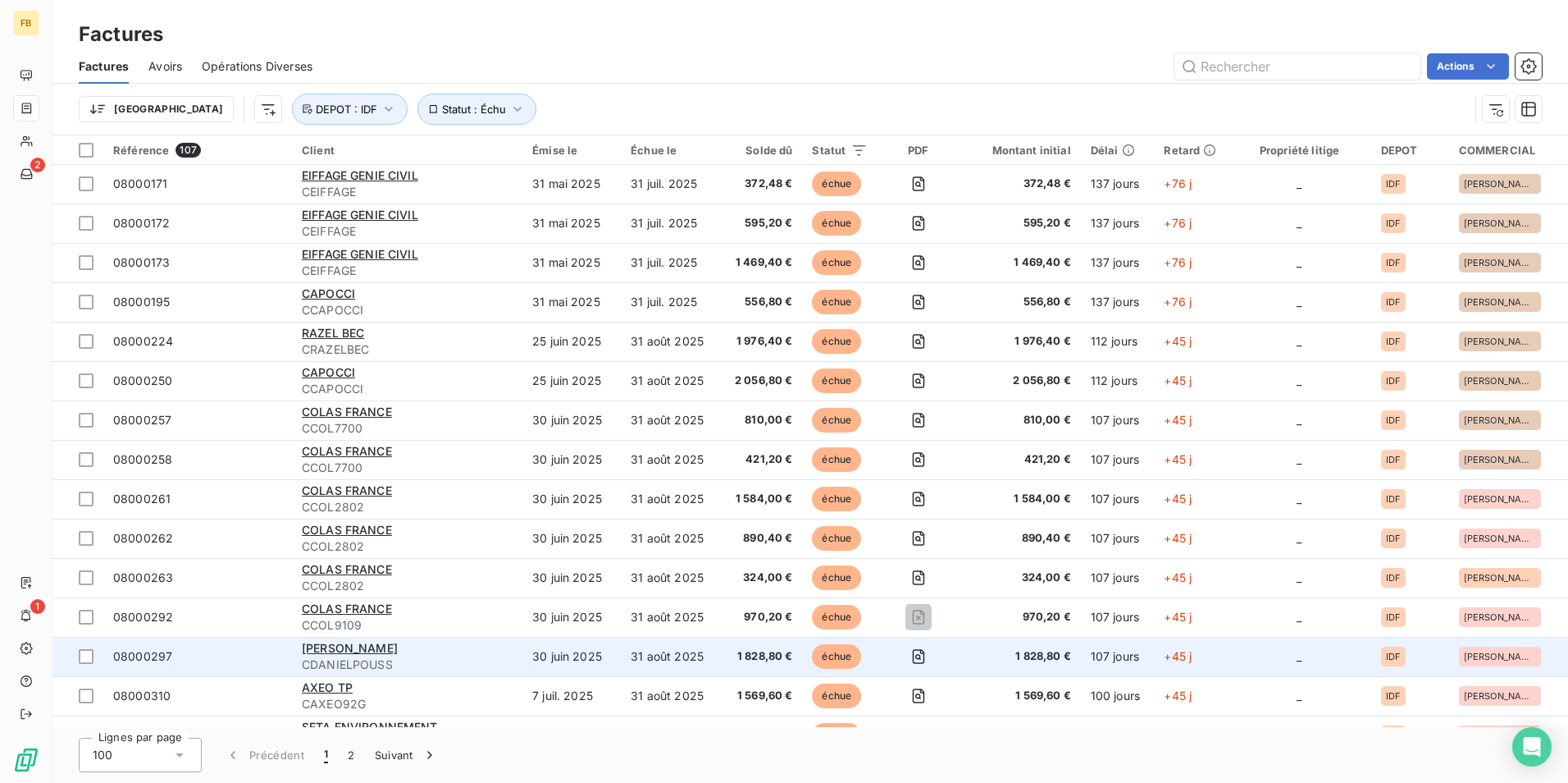
scroll to position [2707, 0]
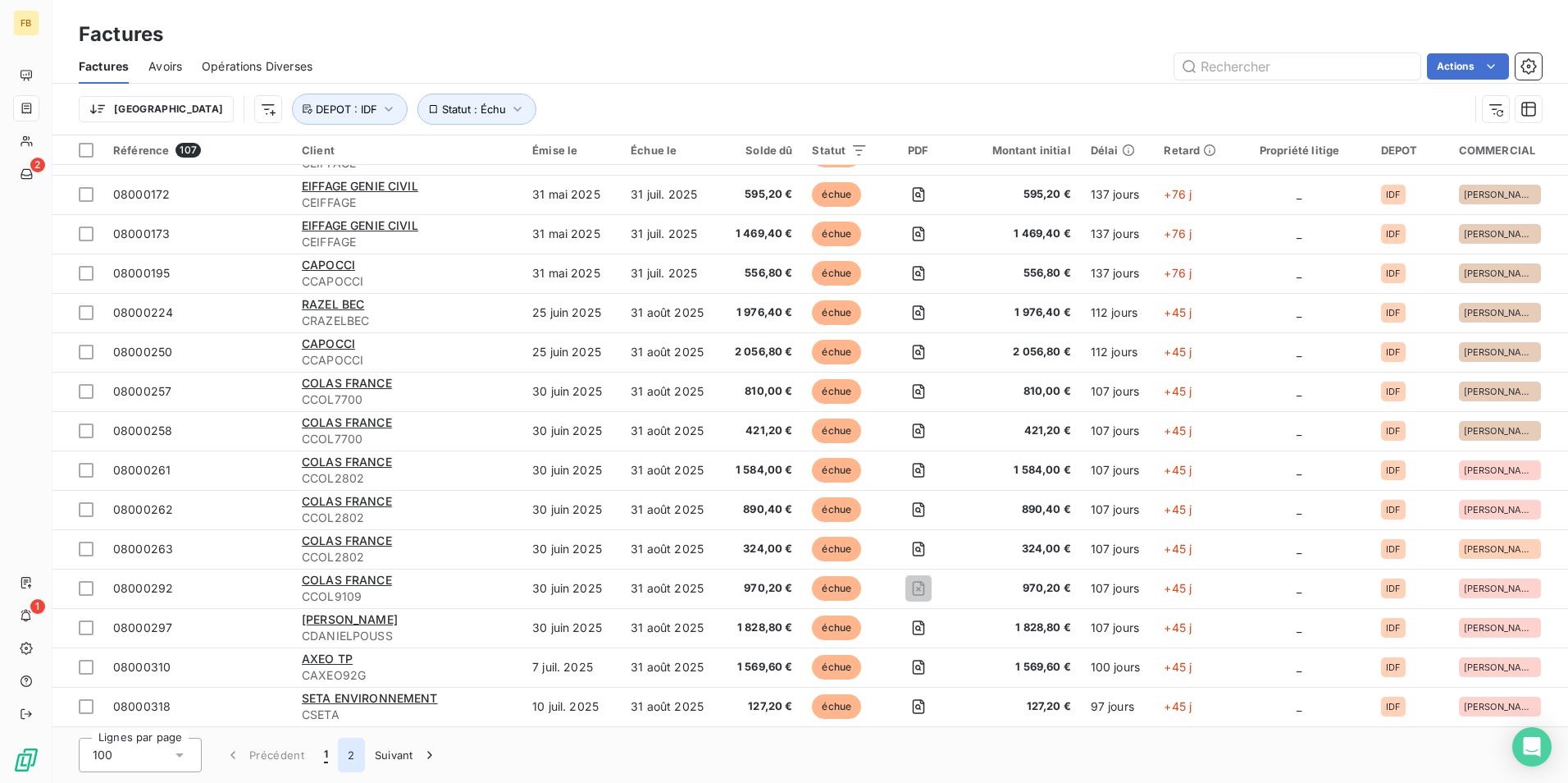
click at [353, 753] on button "2" at bounding box center [351, 754] width 26 height 35
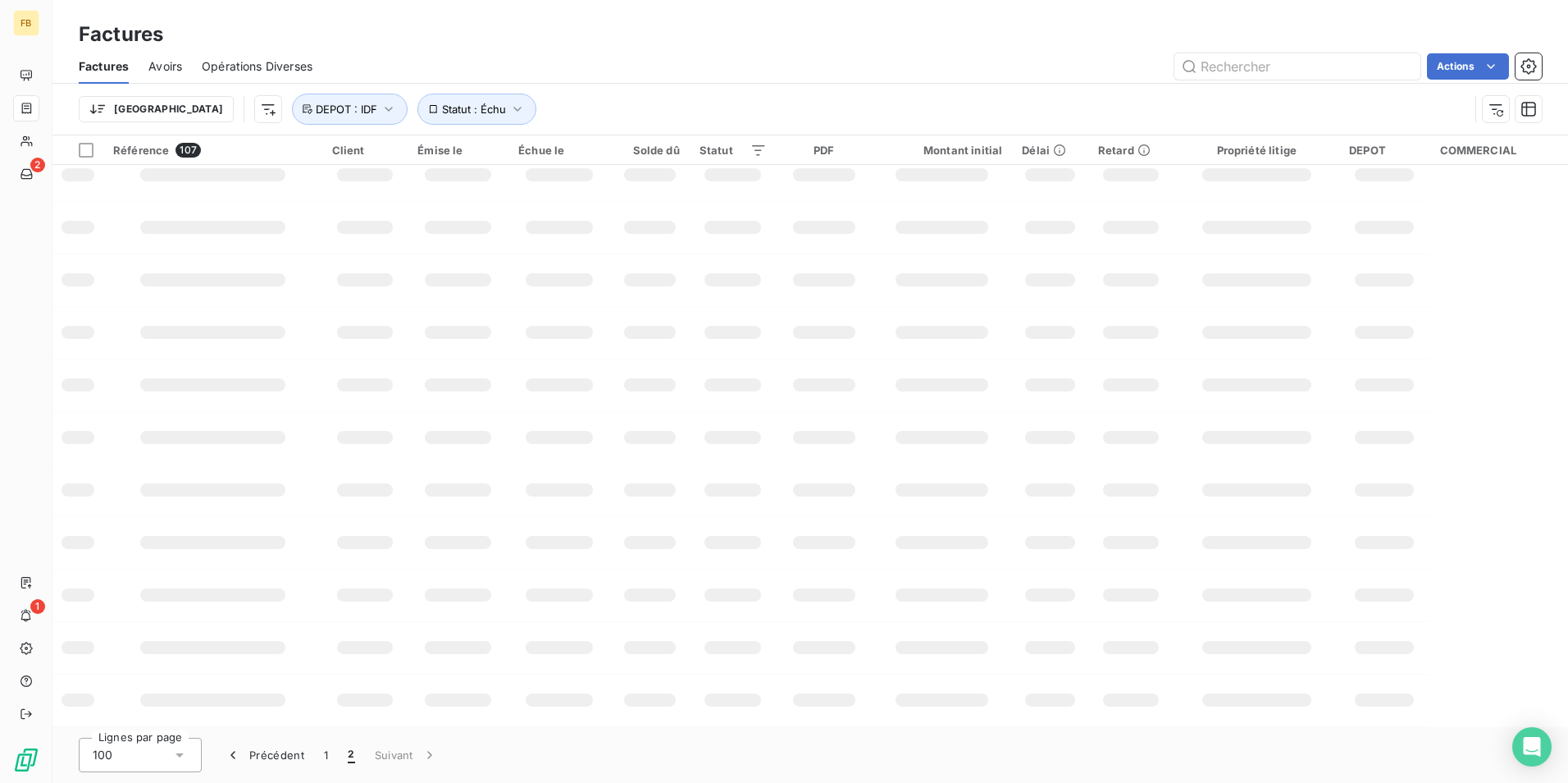
scroll to position [0, 0]
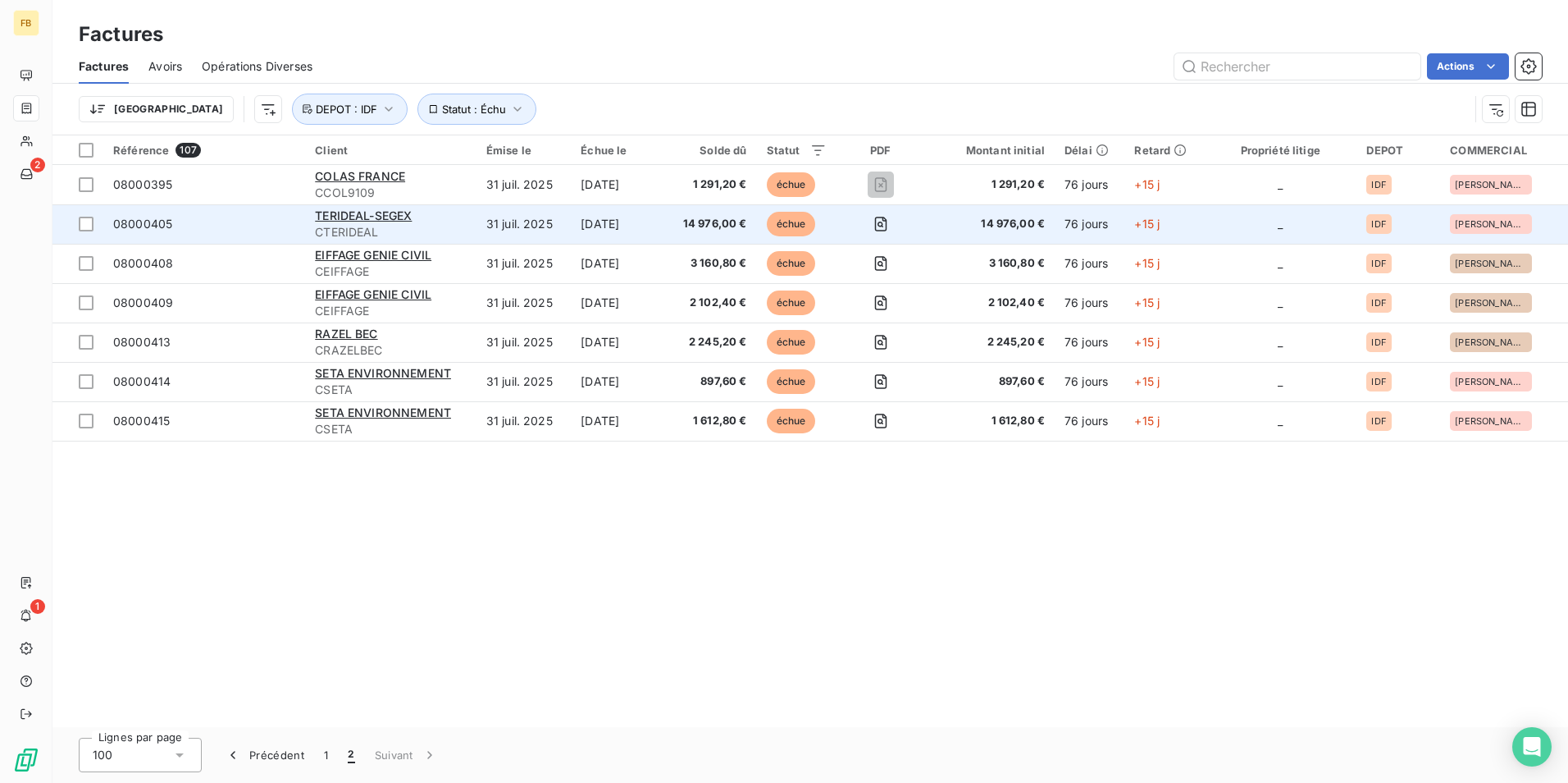
click at [374, 229] on span "CTERIDEAL" at bounding box center [391, 231] width 152 height 16
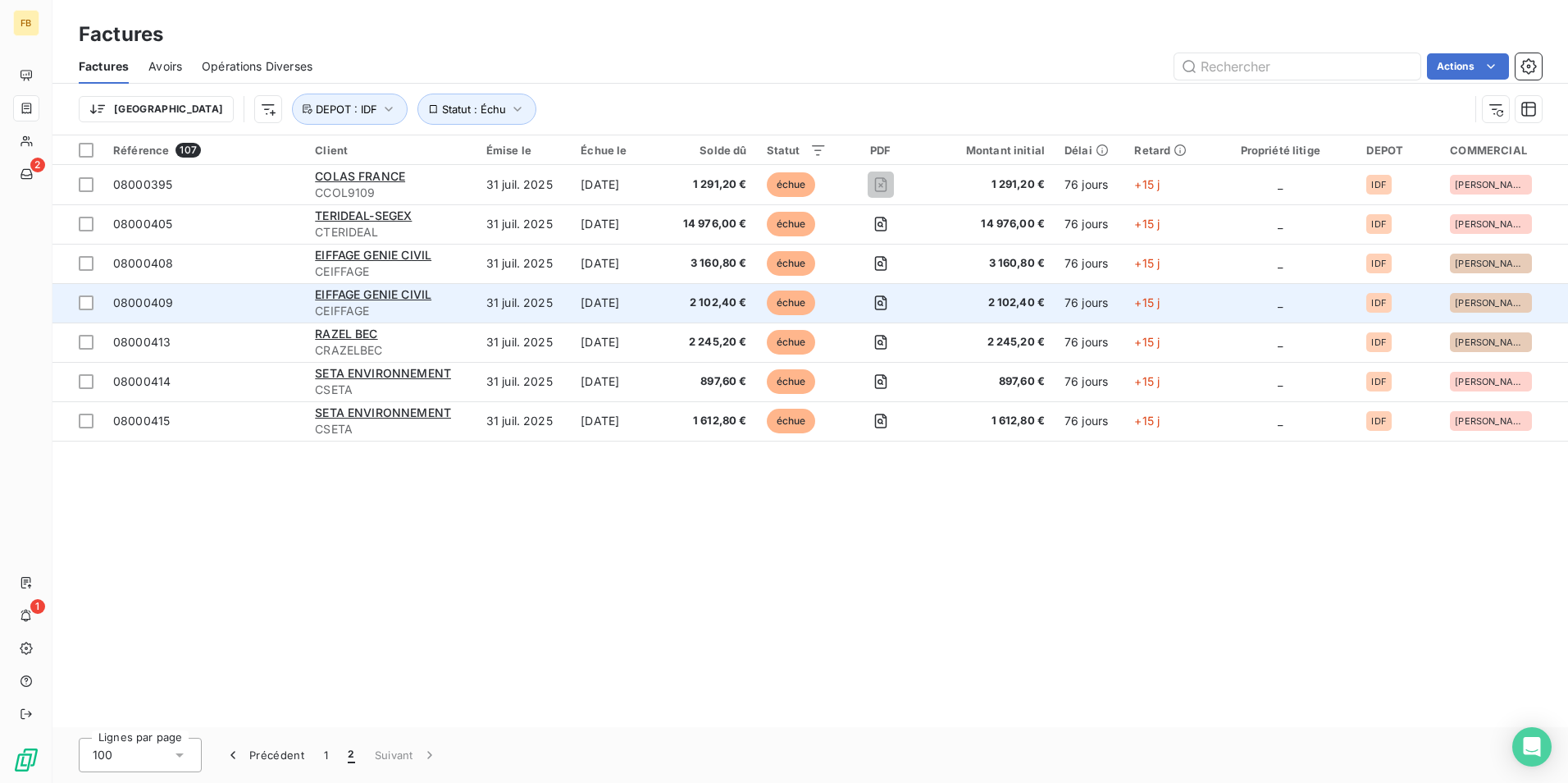
click at [371, 305] on span "CEIFFAGE" at bounding box center [391, 310] width 152 height 16
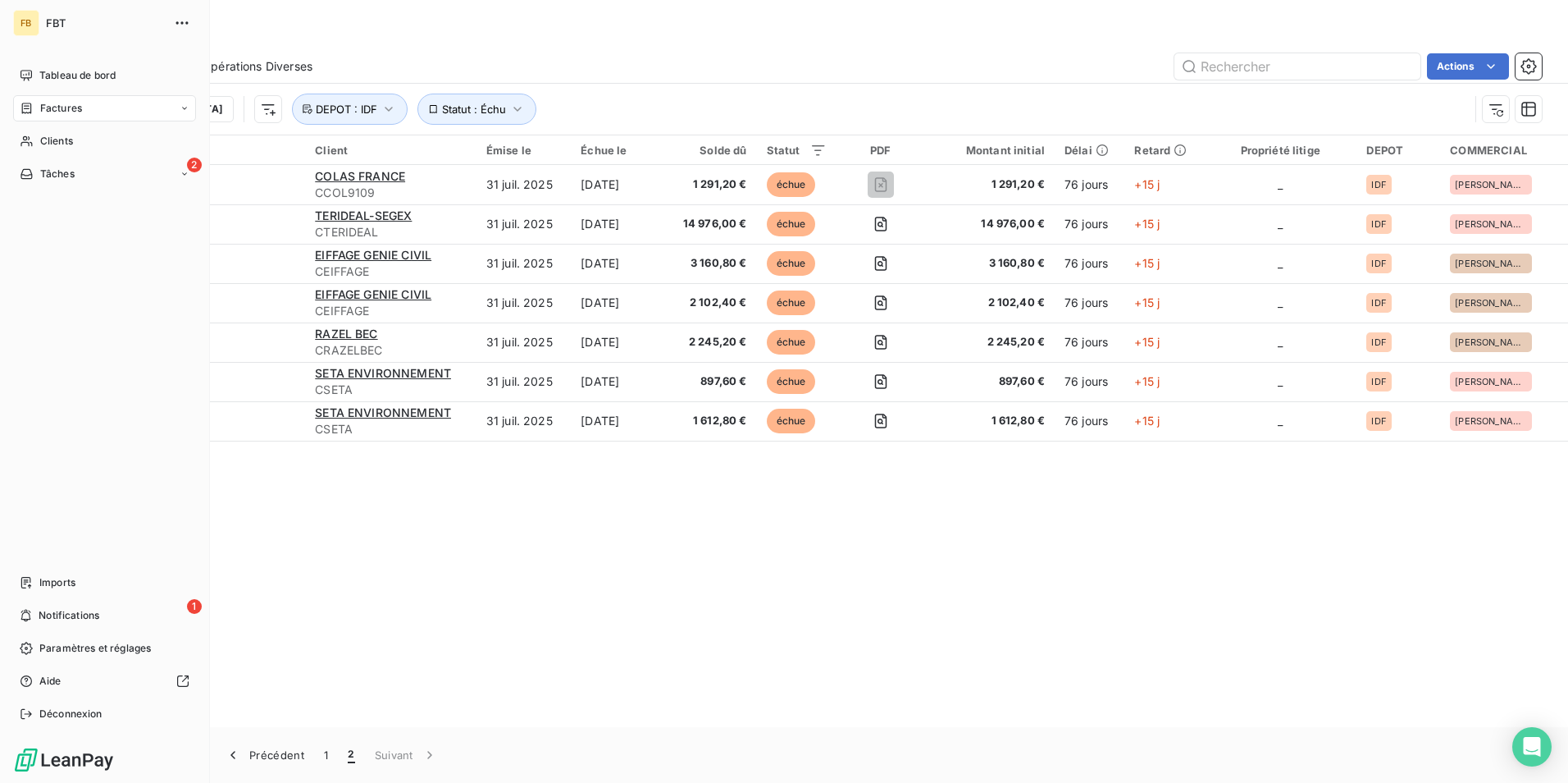
click at [36, 100] on div "Factures" at bounding box center [104, 108] width 183 height 26
click at [60, 142] on span "Factures" at bounding box center [59, 140] width 42 height 14
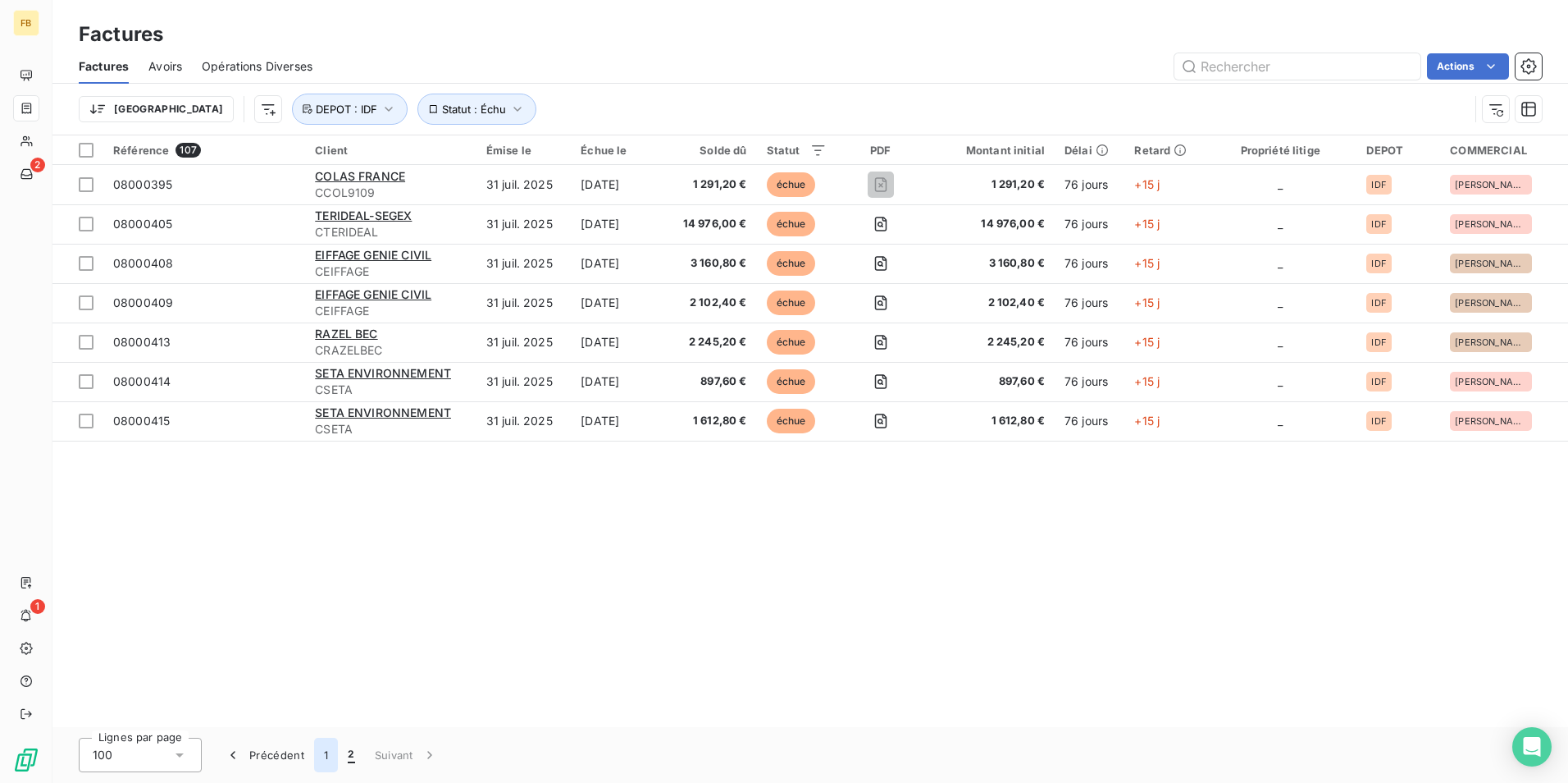
click at [325, 751] on button "1" at bounding box center [326, 754] width 24 height 35
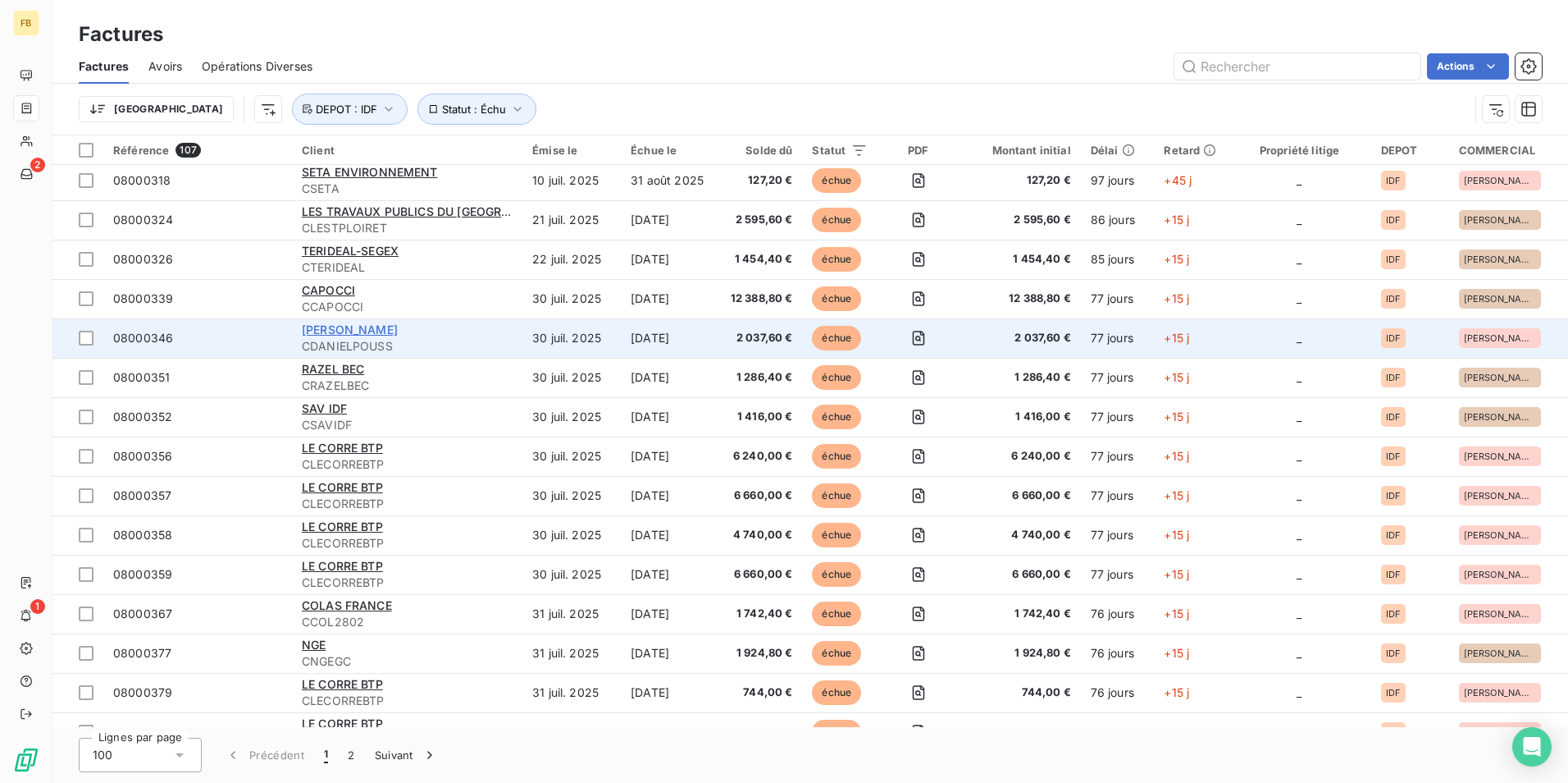
scroll to position [3377, 0]
